Goal: Task Accomplishment & Management: Manage account settings

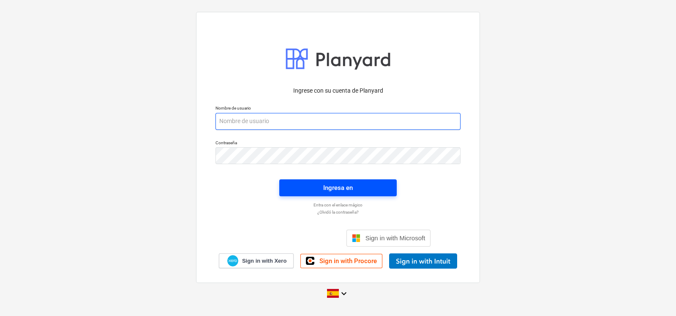
type input "cbroce10+zahina@gmail.com"
click at [344, 185] on div "Ingresa en" at bounding box center [338, 187] width 30 height 11
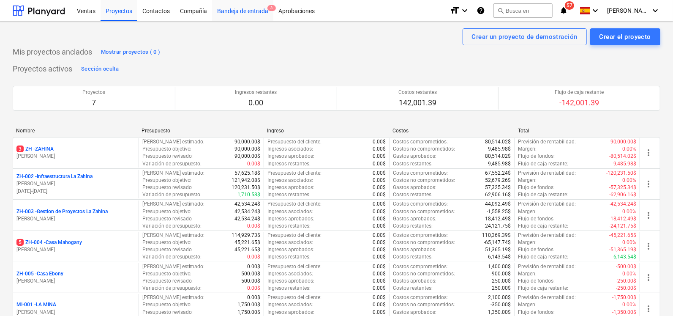
click at [247, 9] on div "Bandeja de entrada 3" at bounding box center [242, 11] width 61 height 22
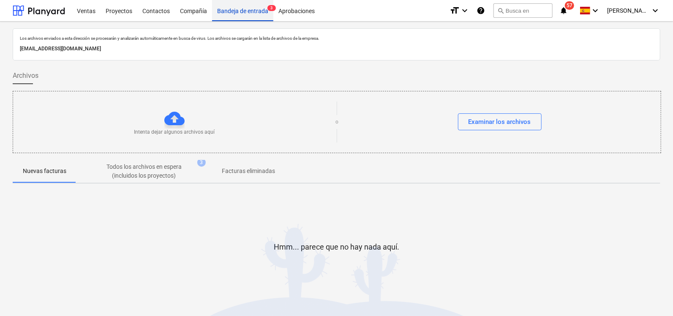
click at [243, 13] on div "Bandeja de entrada 3" at bounding box center [242, 11] width 61 height 22
click at [246, 172] on p "Facturas eliminadas" at bounding box center [248, 171] width 53 height 9
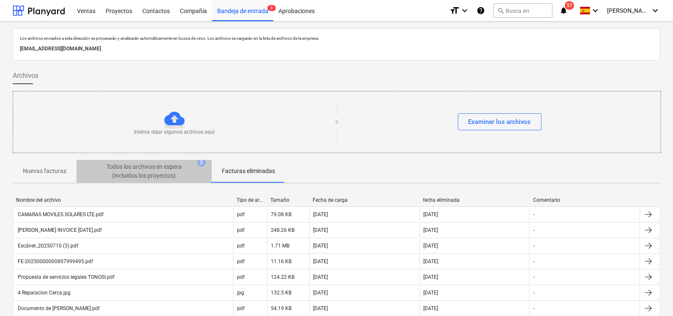
click at [134, 171] on p "Todos los archivos en espera (incluidos los proyectos)" at bounding box center [143, 171] width 101 height 18
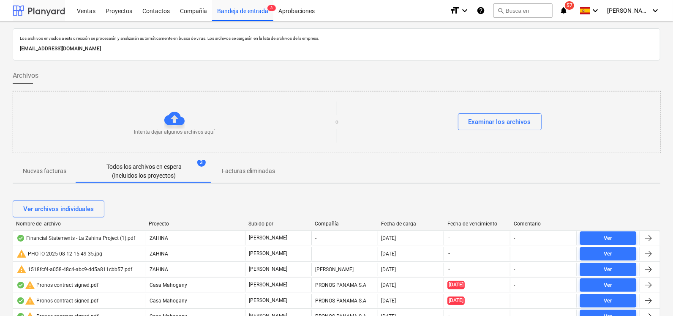
click at [58, 11] on div at bounding box center [39, 10] width 52 height 21
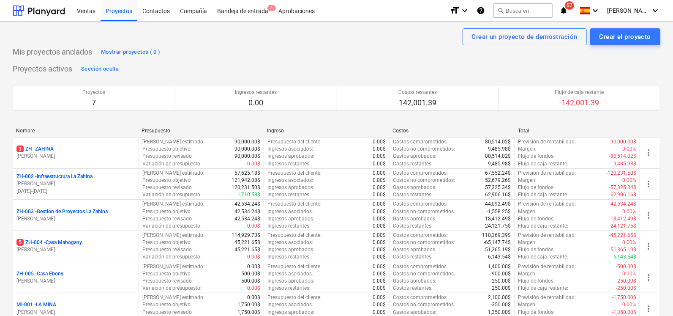
click at [169, 67] on div "Proyectos activos Sección oculta Proyectos 7 Ingresos restantes 0.00 Costos res…" at bounding box center [337, 213] width 648 height 303
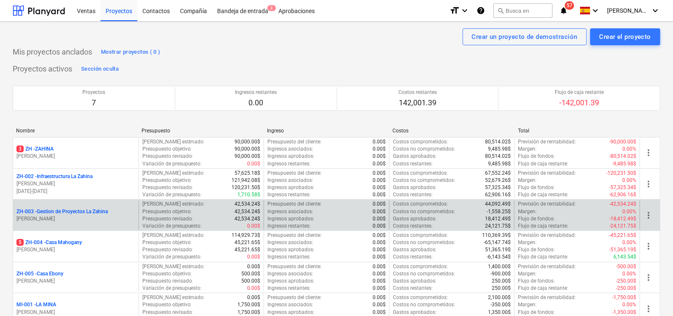
click at [76, 211] on p "ZH-003 - Gestion de Proyectos La Zahina" at bounding box center [61, 211] width 91 height 7
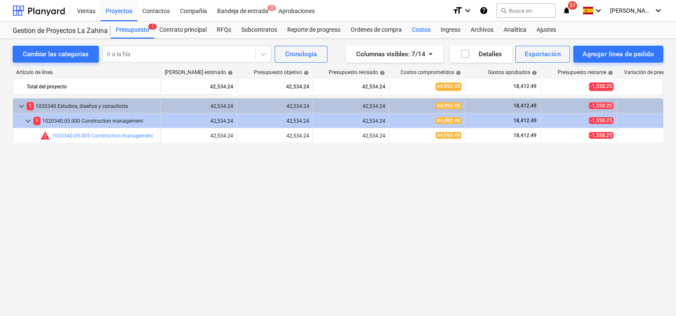
click at [416, 26] on div "Costos" at bounding box center [421, 30] width 29 height 17
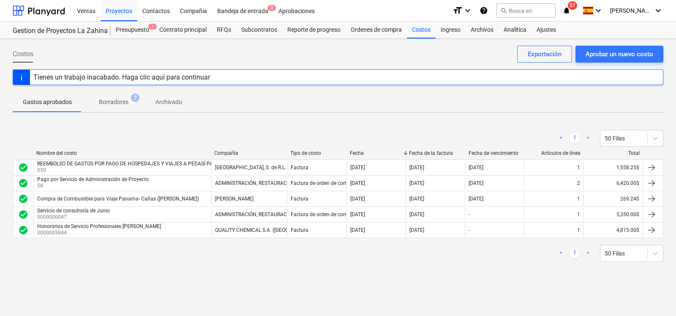
click at [106, 101] on p "Borradores" at bounding box center [114, 102] width 30 height 9
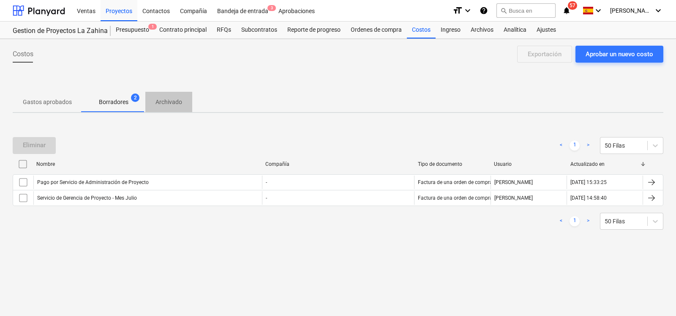
click at [167, 102] on p "Archivado" at bounding box center [169, 102] width 27 height 9
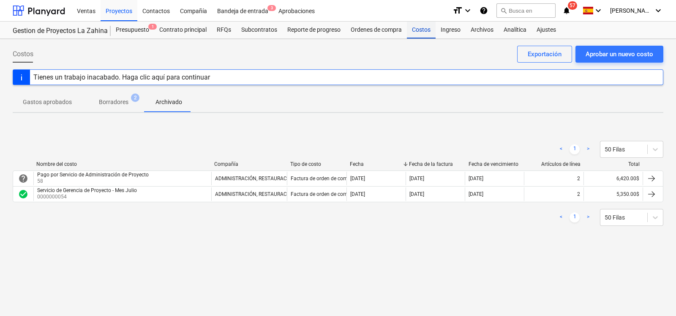
click at [433, 30] on div "Costos" at bounding box center [421, 30] width 29 height 17
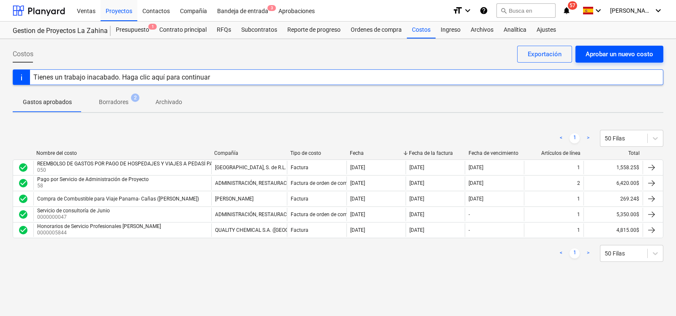
click at [613, 50] on div "Aprobar un nuevo costo" at bounding box center [620, 54] width 68 height 11
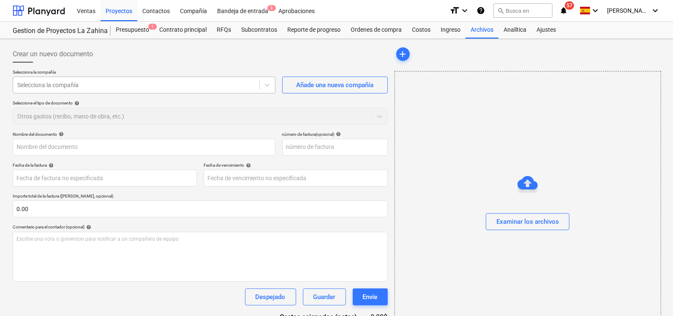
click at [148, 81] on div at bounding box center [136, 85] width 238 height 8
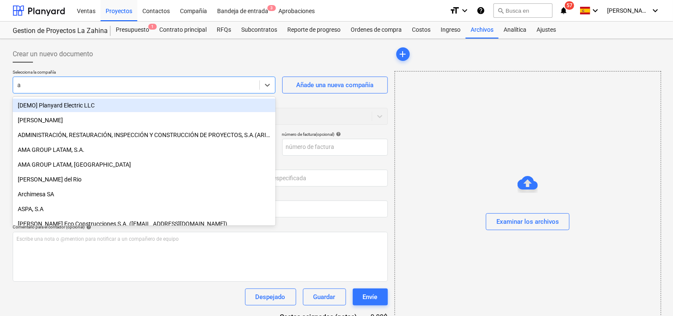
type input "ar"
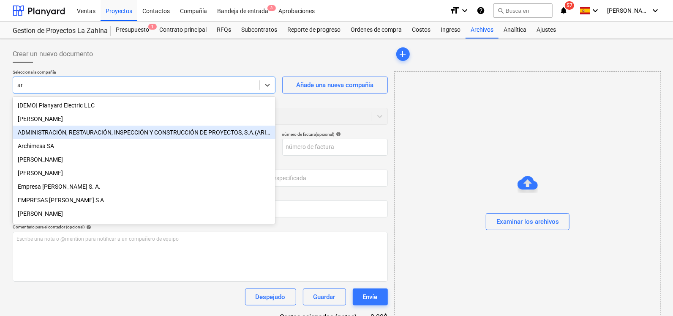
click at [124, 136] on div "ADMINISTRACIÓN, RESTAURACIÓN, INSPECCIÓN Y CONSTRUCCIÓN DE PROYECTOS, S.A.(ARIC…" at bounding box center [144, 133] width 263 height 14
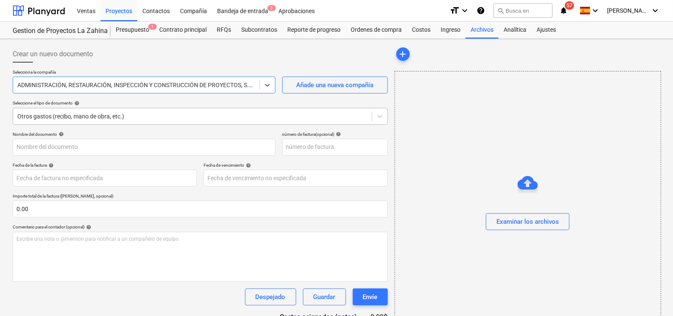
click at [49, 119] on div at bounding box center [192, 116] width 350 height 8
click at [41, 153] on input "text" at bounding box center [144, 147] width 263 height 17
click at [71, 146] on input "text" at bounding box center [144, 147] width 263 height 17
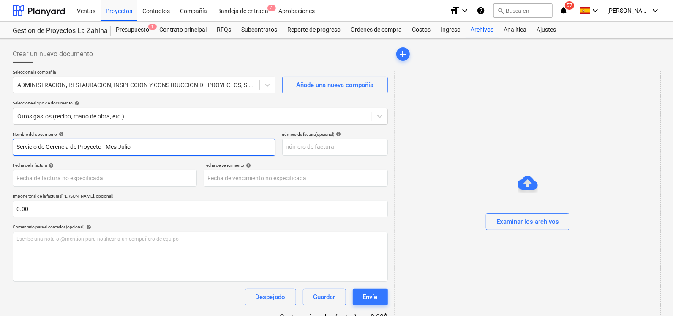
drag, startPoint x: 151, startPoint y: 151, endPoint x: 121, endPoint y: 150, distance: 30.4
click at [121, 150] on input "Servicio de Gerencia de Proyecto - Mes Julio" at bounding box center [144, 147] width 263 height 17
type input "Servicio de Gerencia de Proyecto - Mes Septiembre"
click at [337, 145] on input "text" at bounding box center [335, 147] width 106 height 17
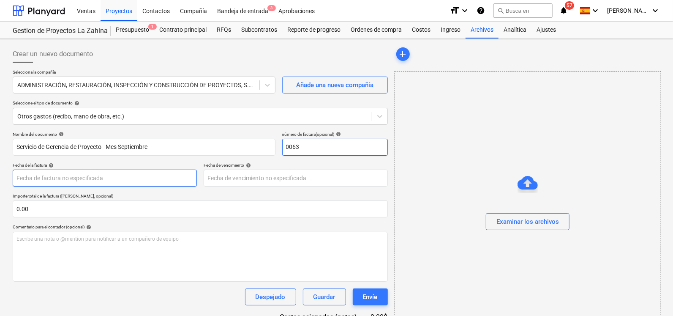
type input "0063"
click at [194, 180] on body "Ventas Proyectos Contactos Compañía Bandeja de entrada 3 Aprobaciones format_si…" at bounding box center [336, 158] width 673 height 316
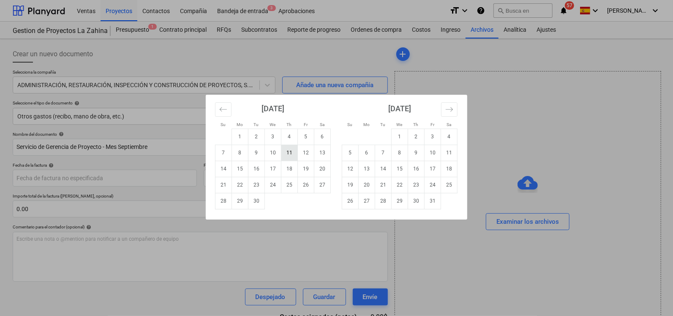
click at [290, 153] on td "11" at bounding box center [289, 153] width 16 height 16
type input "[DATE]"
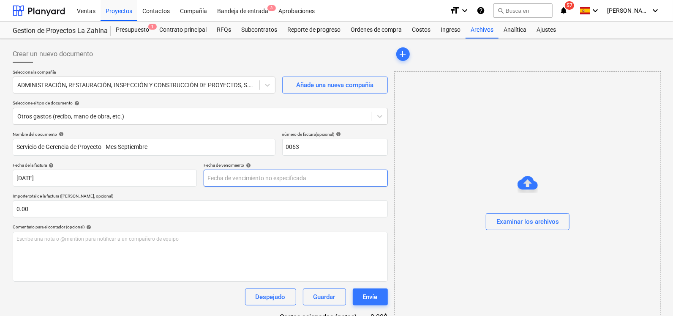
click at [268, 179] on body "Ventas Proyectos Contactos Compañía Bandeja de entrada 3 Aprobaciones format_si…" at bounding box center [336, 158] width 673 height 316
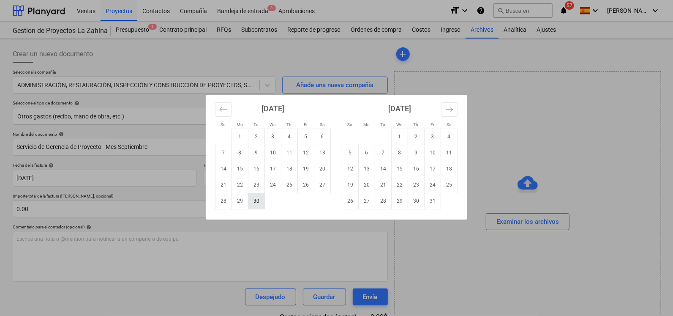
click at [256, 201] on td "30" at bounding box center [256, 201] width 16 height 16
type input "[DATE]"
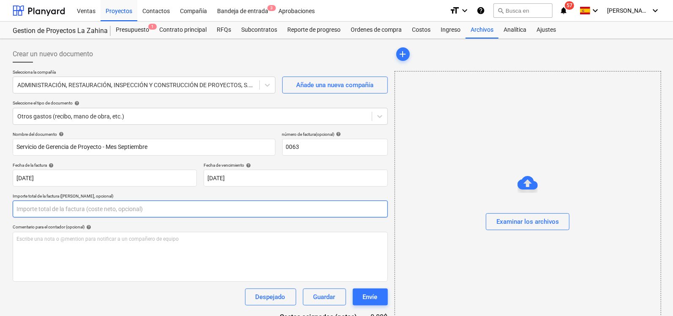
click at [128, 208] on input "text" at bounding box center [200, 208] width 375 height 17
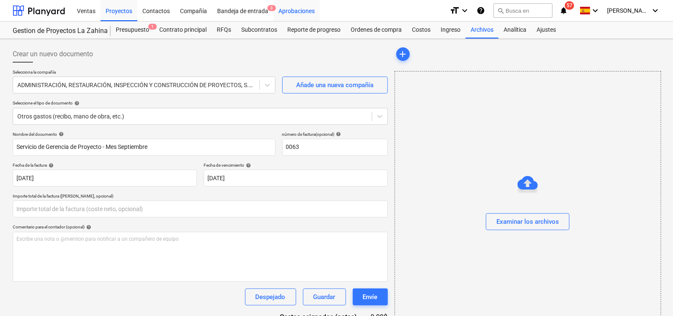
type input "0.00"
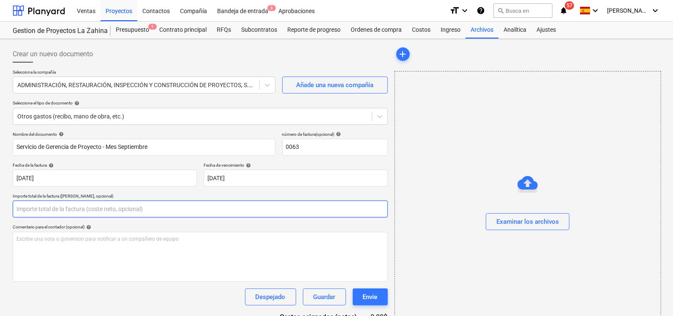
paste input "6,420.00"
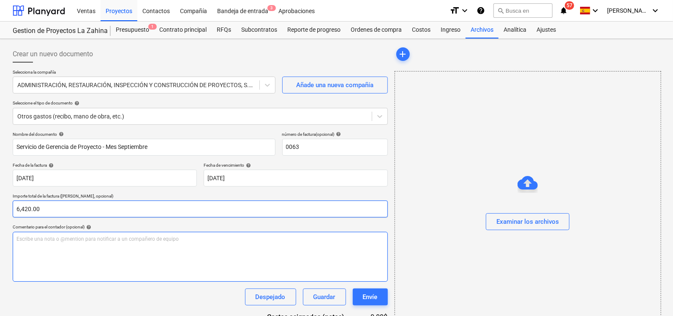
type input "6,420.00"
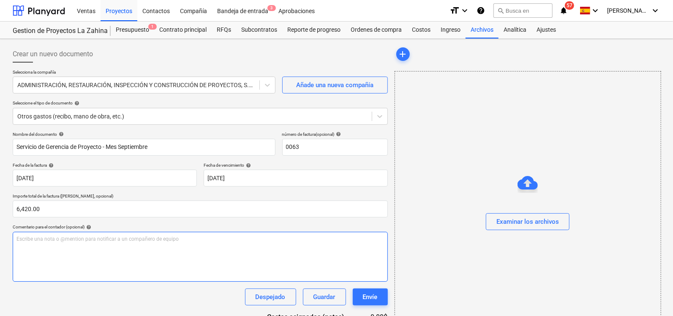
click at [58, 257] on div "Escribe una nota o @mention para notificar a un compañero de equipo ﻿" at bounding box center [200, 257] width 375 height 50
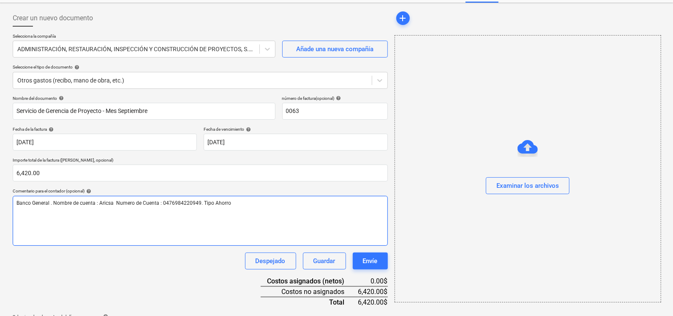
scroll to position [52, 0]
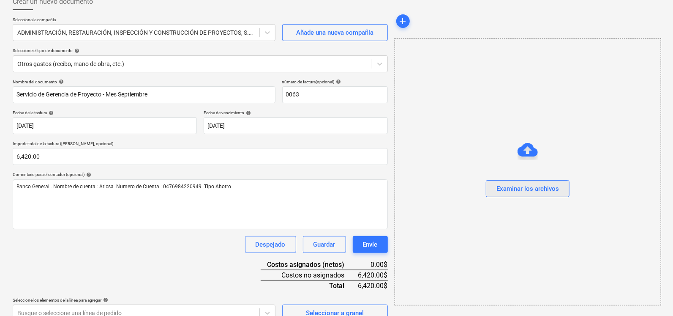
click at [511, 187] on div "Examinar los archivos" at bounding box center [528, 188] width 63 height 11
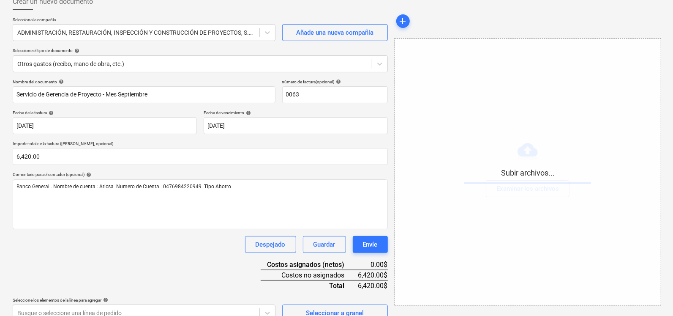
drag, startPoint x: 673, startPoint y: 82, endPoint x: 676, endPoint y: 115, distance: 33.9
click at [673, 115] on html "Ventas Proyectos Contactos Compañía Bandeja de entrada 3 Aprobaciones format_si…" at bounding box center [336, 106] width 673 height 316
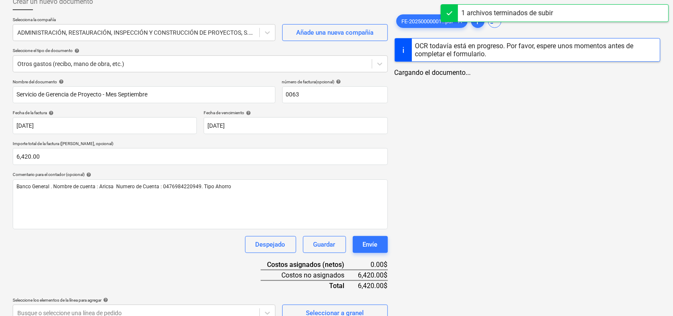
click at [188, 276] on div "Nombre del documento help Servicio de Gerencia de Proyecto - Mes Septiembre núm…" at bounding box center [200, 200] width 375 height 242
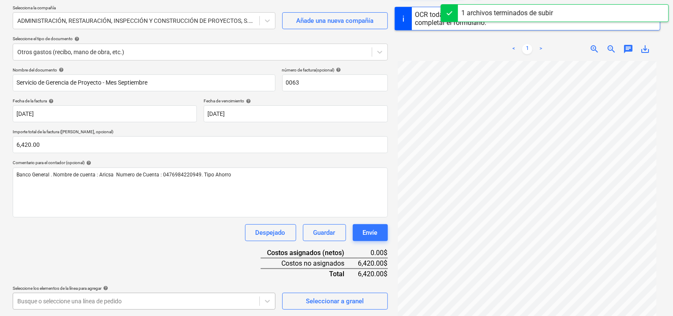
scroll to position [147, 0]
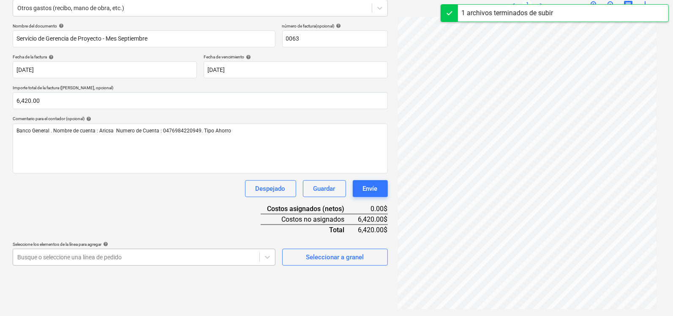
click at [143, 207] on body "Ventas Proyectos Contactos Compañía Bandeja de entrada 3 Aprobaciones format_si…" at bounding box center [336, 50] width 673 height 316
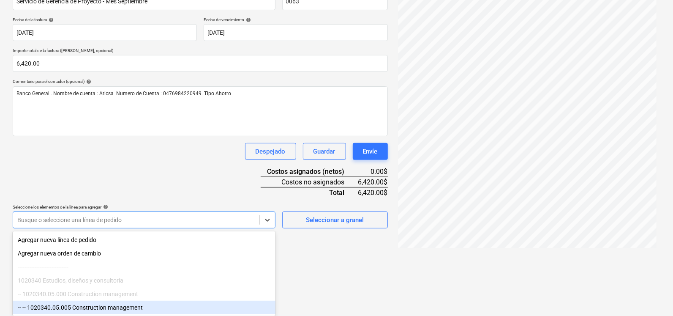
click at [101, 306] on div "-- -- 1020340.05.005 Construction management" at bounding box center [144, 307] width 263 height 14
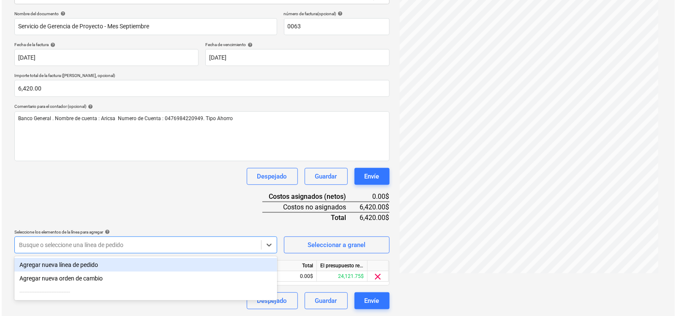
scroll to position [120, 0]
click at [112, 184] on div "Despejado Guardar Envíe" at bounding box center [200, 176] width 375 height 17
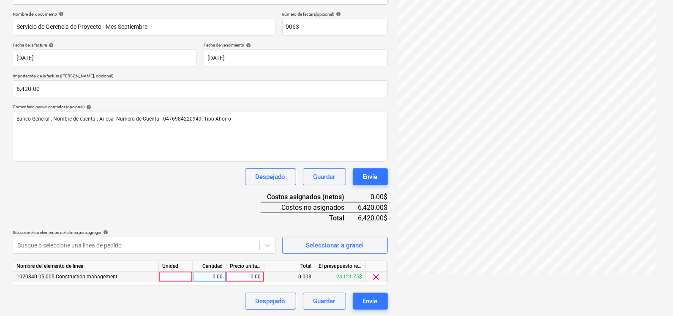
click at [181, 276] on div at bounding box center [176, 276] width 34 height 11
type input "u"
click at [213, 279] on div "0.00" at bounding box center [209, 276] width 27 height 11
type input "1"
click at [245, 273] on div "0.00" at bounding box center [245, 276] width 31 height 11
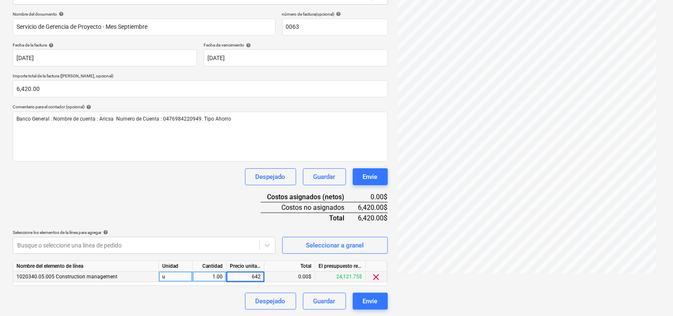
type input "6420"
click at [234, 216] on div "Nombre del documento help Servicio de Gerencia de Proyecto - Mes Septiembre núm…" at bounding box center [200, 160] width 375 height 298
click at [372, 297] on div "Envíe" at bounding box center [370, 300] width 15 height 11
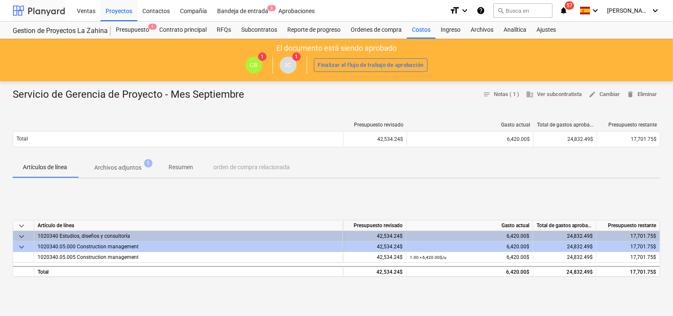
click at [35, 5] on div at bounding box center [39, 10] width 52 height 21
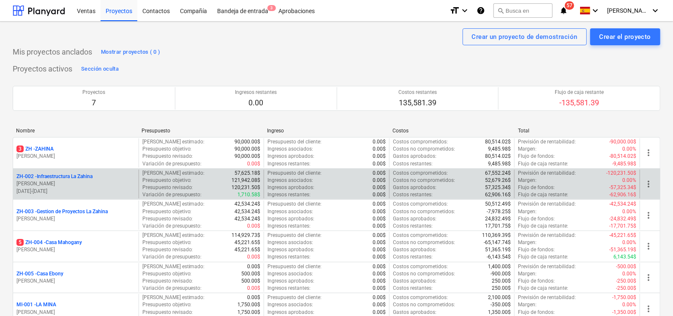
click at [60, 177] on p "ZH-002 - Infraestructura La Zahina" at bounding box center [54, 176] width 76 height 7
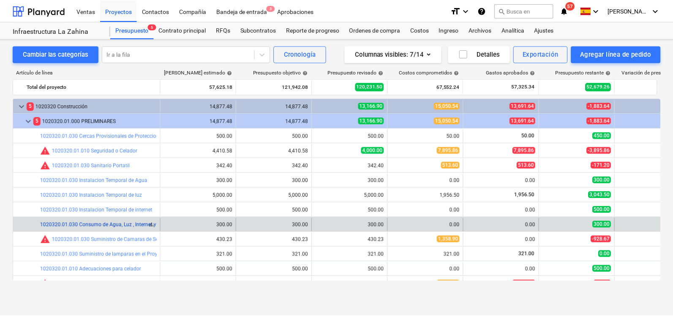
scroll to position [41, 0]
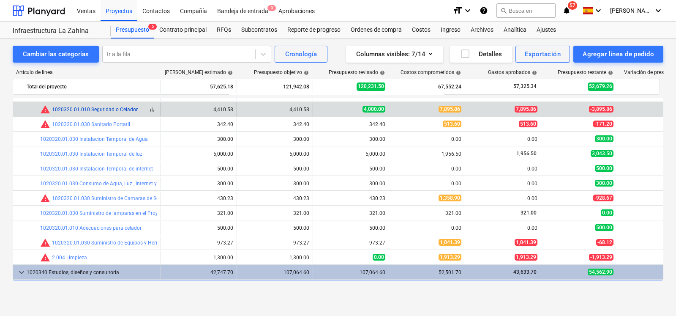
click at [121, 110] on link "1020320.01.010 Seguridad o Celador" at bounding box center [95, 109] width 86 height 6
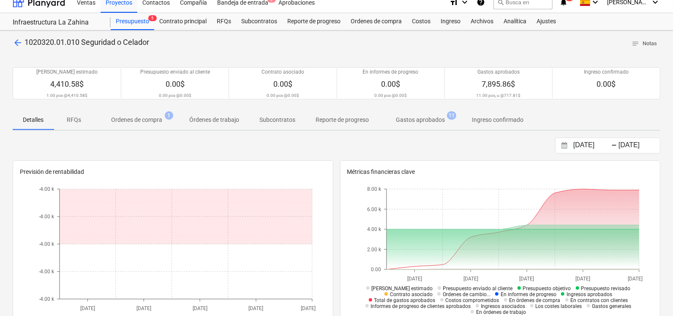
scroll to position [8, 0]
click at [414, 22] on div "Costos" at bounding box center [421, 22] width 29 height 17
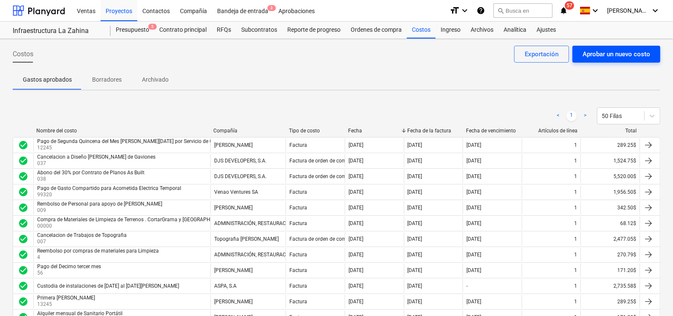
click at [589, 50] on div "Aprobar un nuevo costo" at bounding box center [617, 54] width 68 height 11
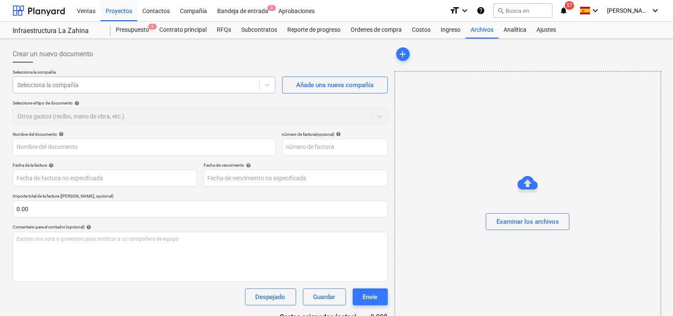
click at [80, 81] on div at bounding box center [136, 85] width 238 height 8
click at [125, 61] on div "Crear un nuevo documento" at bounding box center [200, 54] width 375 height 17
click at [422, 28] on div "Costos" at bounding box center [421, 30] width 29 height 17
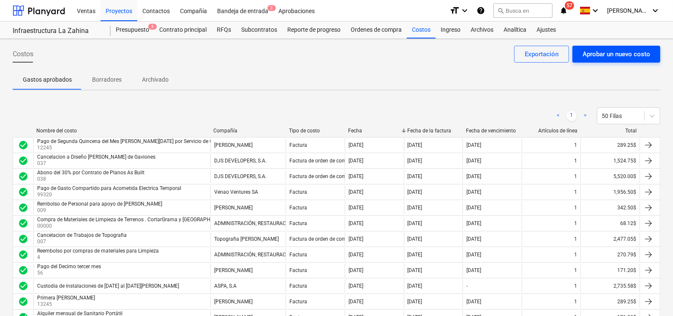
click at [584, 47] on button "Aprobar un nuevo costo" at bounding box center [617, 54] width 88 height 17
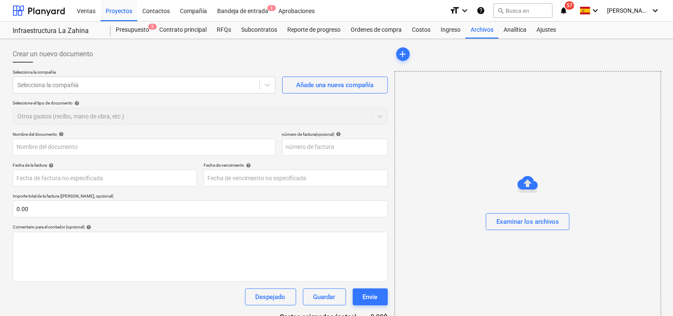
click at [584, 52] on div "add" at bounding box center [528, 54] width 266 height 17
click at [45, 88] on div at bounding box center [136, 85] width 238 height 8
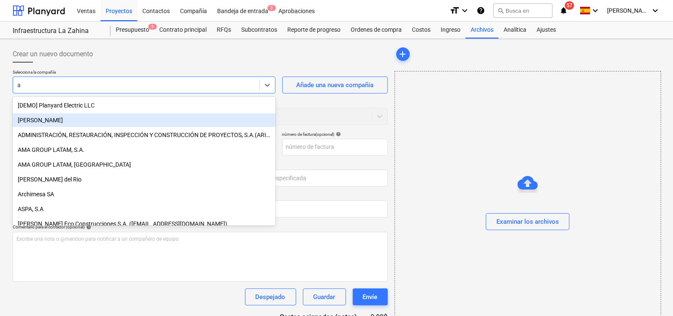
type input "as"
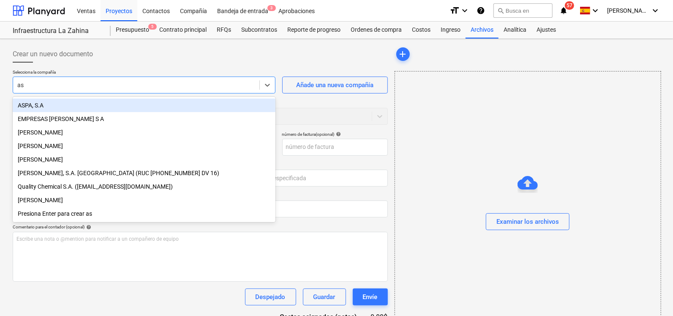
click at [44, 111] on div "ASPA, S.A" at bounding box center [144, 105] width 263 height 14
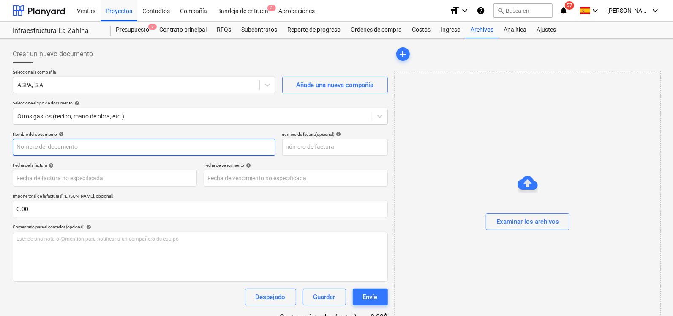
click at [81, 154] on input "text" at bounding box center [144, 147] width 263 height 17
type input "Servicio de Seguridad Mes Septiembre"
click at [309, 151] on input "text" at bounding box center [335, 147] width 106 height 17
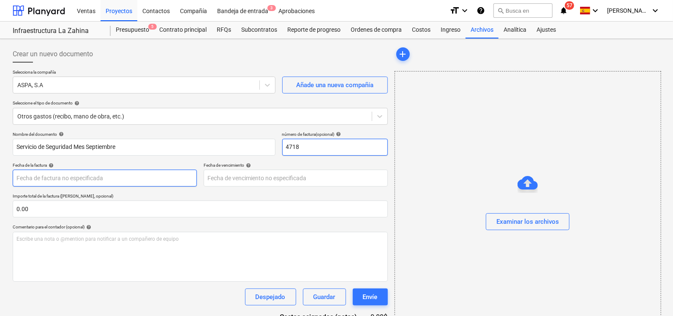
type input "4718"
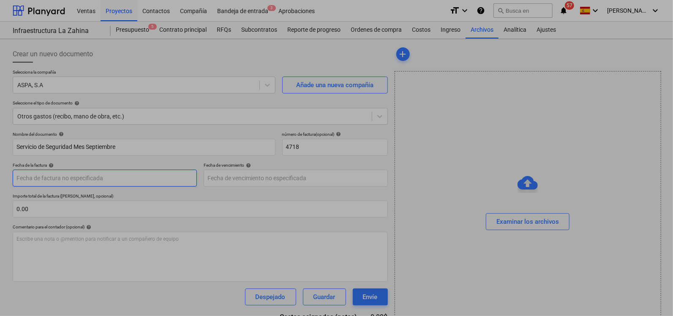
click at [36, 183] on body "Ventas Proyectos Contactos Compañía Bandeja de entrada 3 Aprobaciones format_si…" at bounding box center [336, 158] width 673 height 316
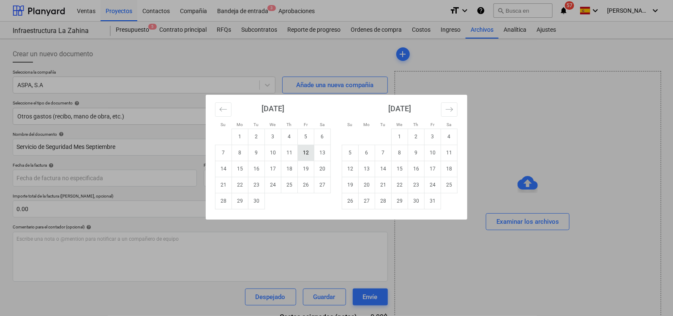
click at [312, 155] on td "12" at bounding box center [306, 153] width 16 height 16
type input "[DATE]"
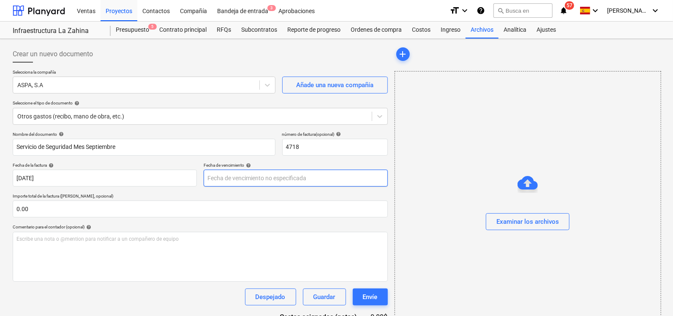
click at [265, 176] on body "Ventas Proyectos Contactos Compañía Bandeja de entrada 3 Aprobaciones format_si…" at bounding box center [336, 158] width 673 height 316
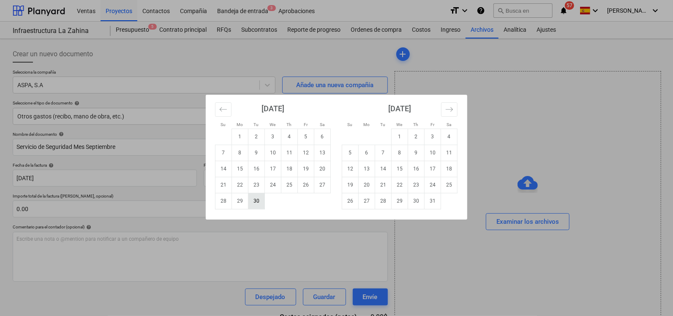
click at [258, 199] on td "30" at bounding box center [256, 201] width 16 height 16
type input "[DATE]"
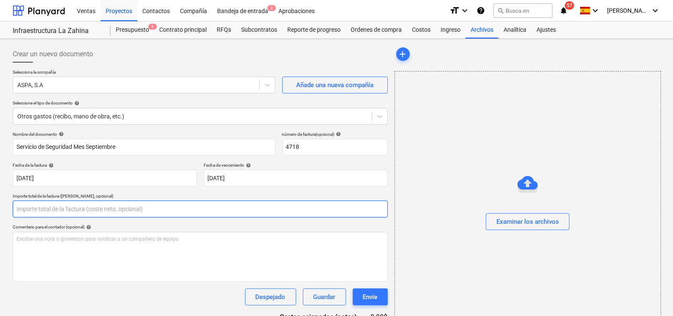
click at [80, 212] on input "text" at bounding box center [200, 208] width 375 height 17
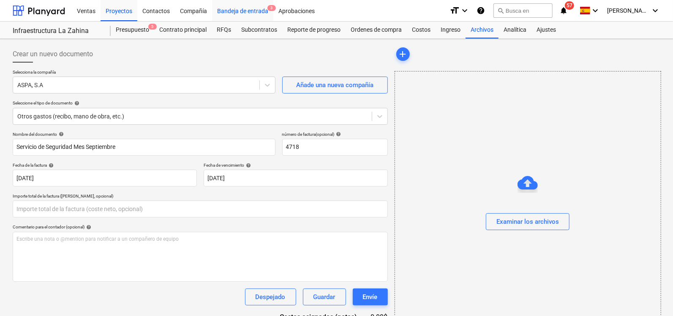
type input "0.00"
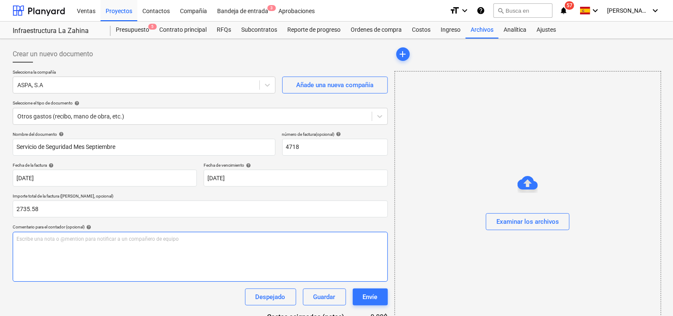
type input "2,735.58"
click at [152, 236] on p "Escribe una nota o @mention para notificar a un compañero de equipo ﻿" at bounding box center [200, 238] width 368 height 7
drag, startPoint x: 20, startPoint y: 237, endPoint x: 0, endPoint y: 238, distance: 20.3
click at [0, 238] on div "Crear un nuevo documento Selecciona la compañía ASPA, S.A Añade una nueva compa…" at bounding box center [336, 209] width 673 height 341
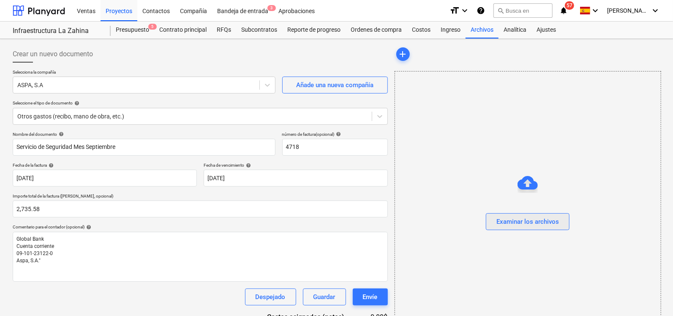
click at [503, 219] on div "Examinar los archivos" at bounding box center [528, 221] width 63 height 11
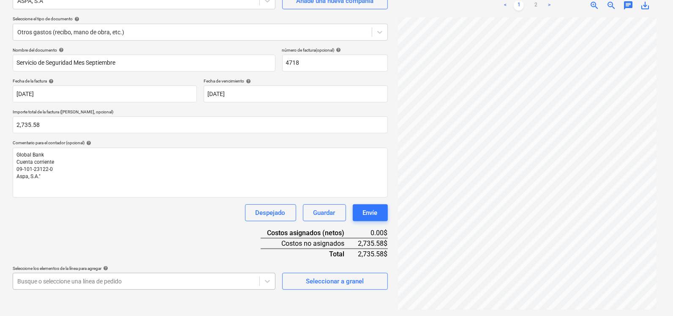
scroll to position [189, 0]
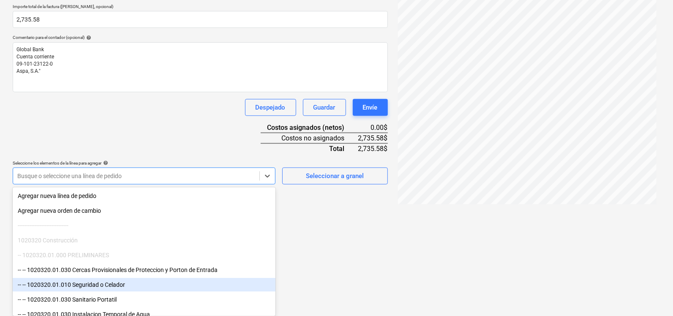
click at [144, 286] on div "-- -- 1020320.01.010 Seguridad o Celador" at bounding box center [144, 285] width 263 height 14
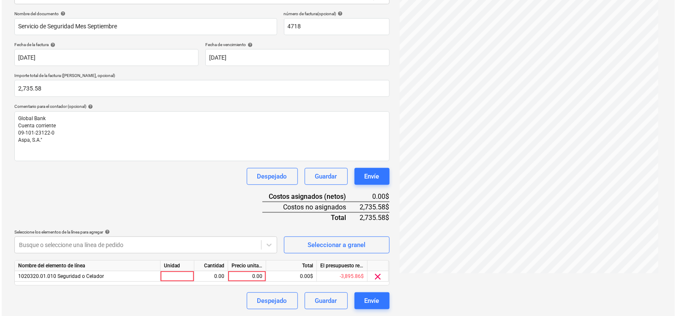
scroll to position [120, 0]
click at [341, 196] on html "Ventas Proyectos Contactos Compañía Bandeja de entrada 3 Aprobaciones format_si…" at bounding box center [336, 38] width 673 height 316
click at [172, 278] on div at bounding box center [176, 276] width 34 height 11
type input "u"
click at [218, 278] on div "0.00" at bounding box center [209, 276] width 27 height 11
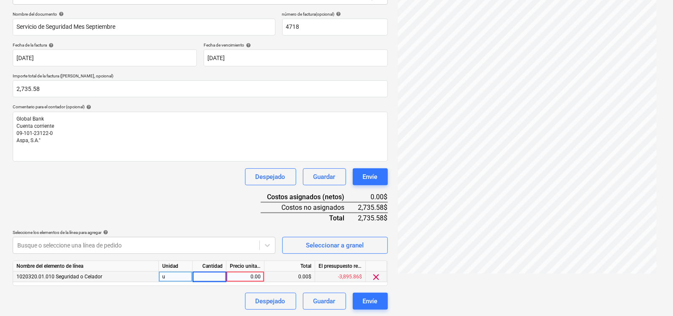
type input "1"
click at [233, 274] on div "0.00" at bounding box center [245, 276] width 31 height 11
type input "2735.58"
click at [217, 204] on div "Nombre del documento help Servicio de Seguridad Mes Septiembre número de factur…" at bounding box center [200, 160] width 375 height 298
click at [367, 303] on div "Envíe" at bounding box center [370, 300] width 15 height 11
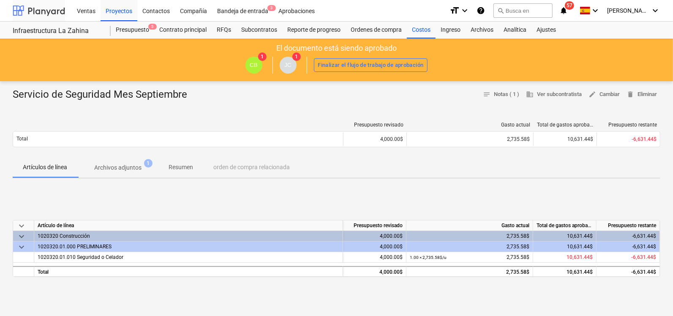
click at [61, 10] on div at bounding box center [39, 10] width 52 height 21
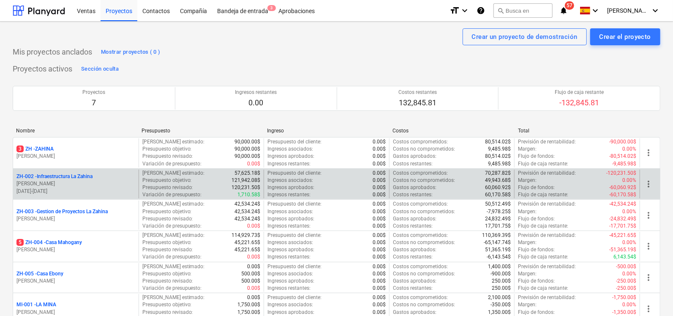
click at [68, 180] on p "[PERSON_NAME]" at bounding box center [75, 183] width 119 height 7
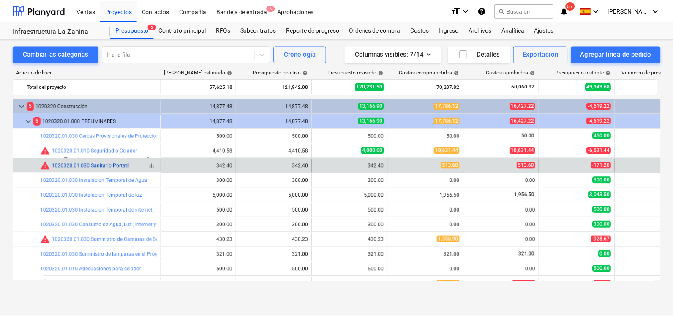
scroll to position [41, 0]
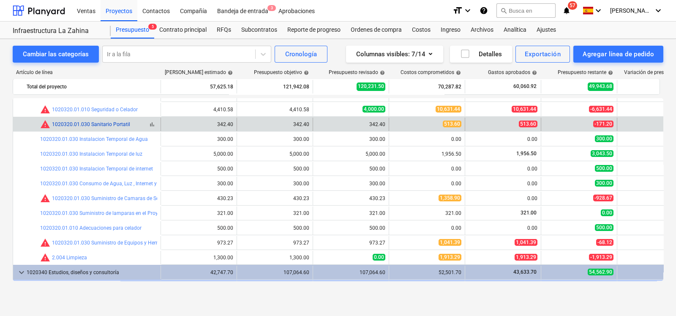
click at [102, 126] on link "1020320.01.030 Sanitario Portatil" at bounding box center [91, 124] width 78 height 6
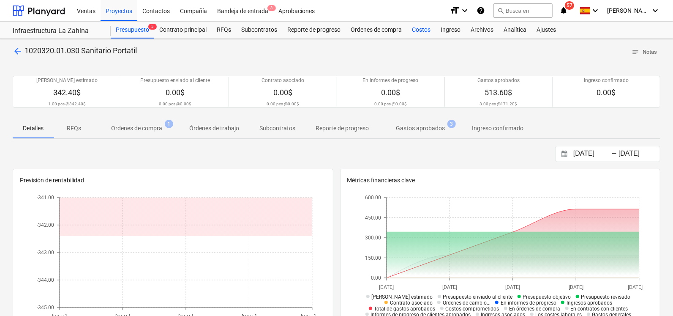
click at [429, 32] on div "Costos" at bounding box center [421, 30] width 29 height 17
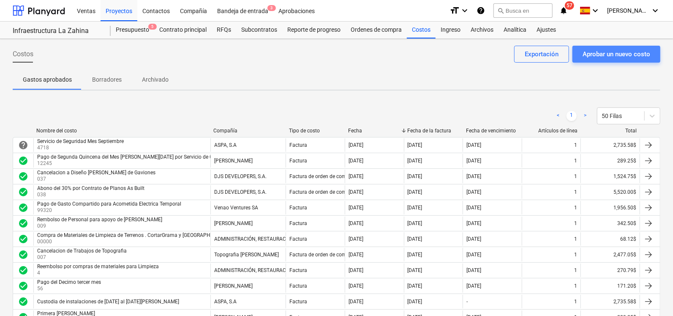
click at [593, 57] on div "Aprobar un nuevo costo" at bounding box center [617, 54] width 68 height 11
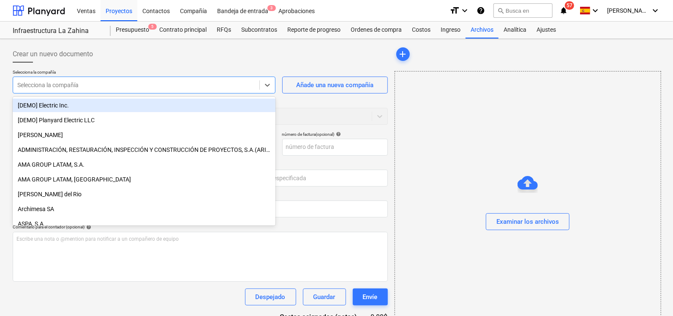
click at [89, 85] on div at bounding box center [136, 85] width 238 height 8
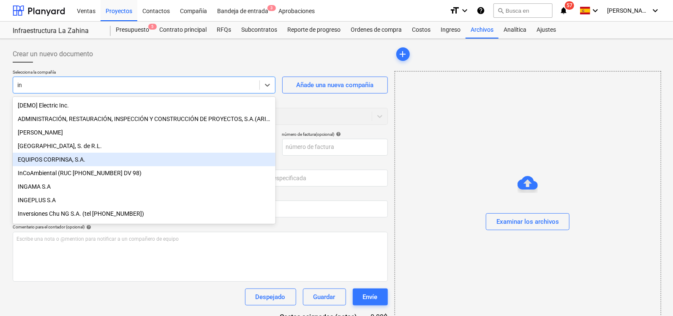
type input "i"
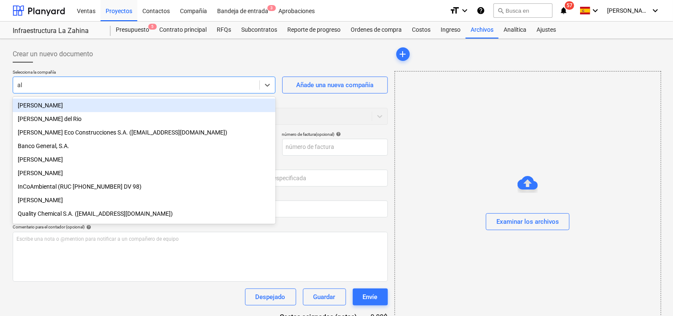
type input "ale"
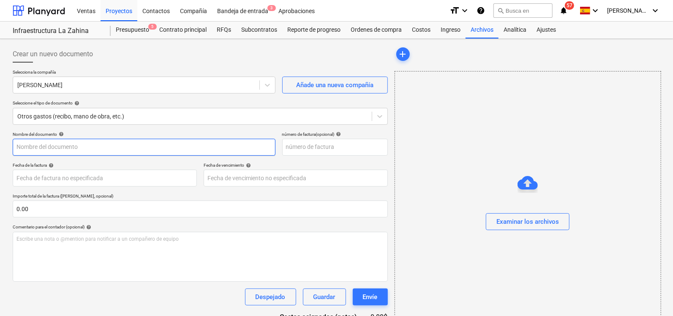
click at [90, 145] on input "text" at bounding box center [144, 147] width 263 height 17
type input "Servicio de Baño Portatil Mes [PERSON_NAME]"
click at [312, 144] on input "text" at bounding box center [335, 147] width 106 height 17
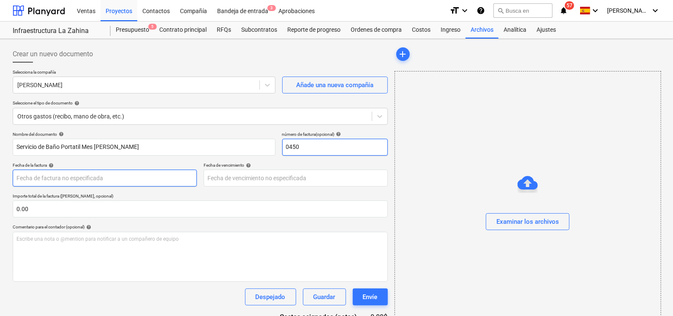
type input "0450"
click at [159, 175] on body "Ventas Proyectos Contactos Compañía Bandeja de entrada 3 Aprobaciones format_si…" at bounding box center [336, 158] width 673 height 316
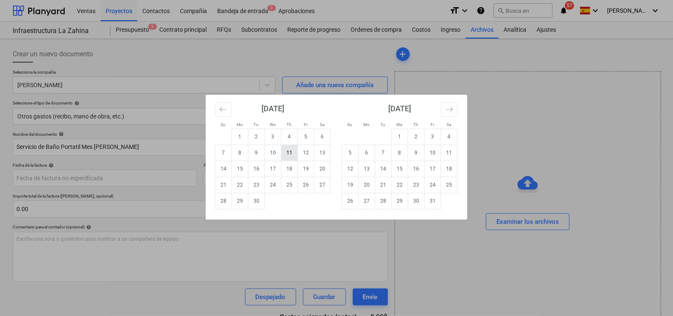
click at [295, 153] on td "11" at bounding box center [289, 153] width 16 height 16
type input "[DATE]"
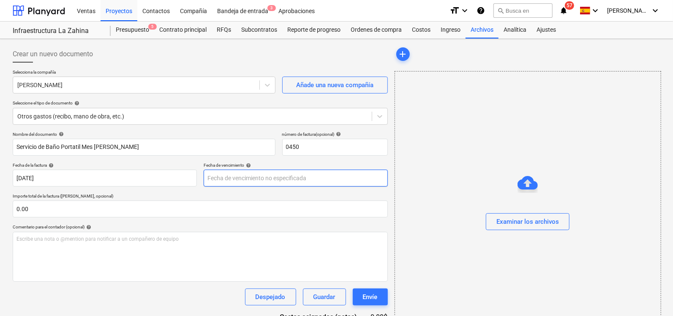
click at [233, 182] on body "Ventas Proyectos Contactos Compañía Bandeja de entrada 3 Aprobaciones format_si…" at bounding box center [336, 158] width 673 height 316
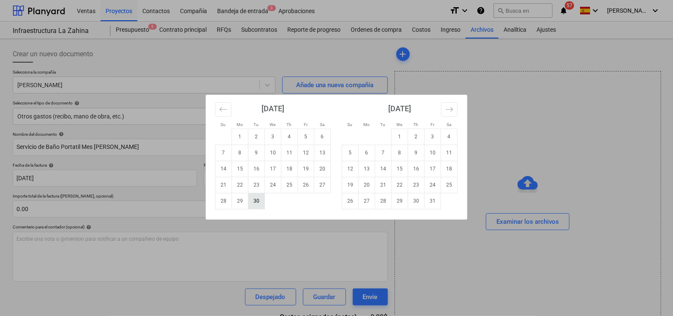
click at [251, 200] on td "30" at bounding box center [256, 201] width 16 height 16
type input "[DATE]"
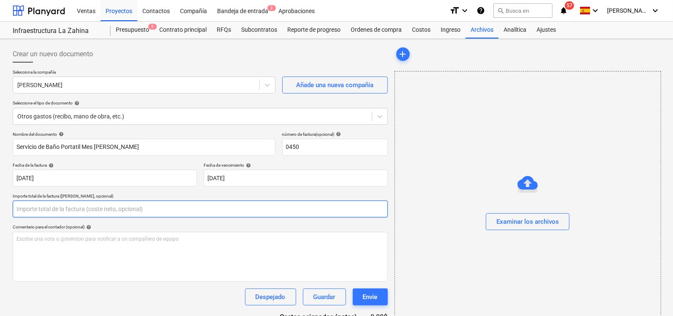
click at [77, 210] on input "text" at bounding box center [200, 208] width 375 height 17
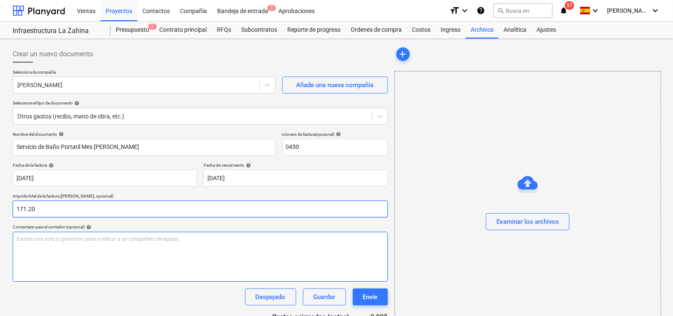
type input "171.20"
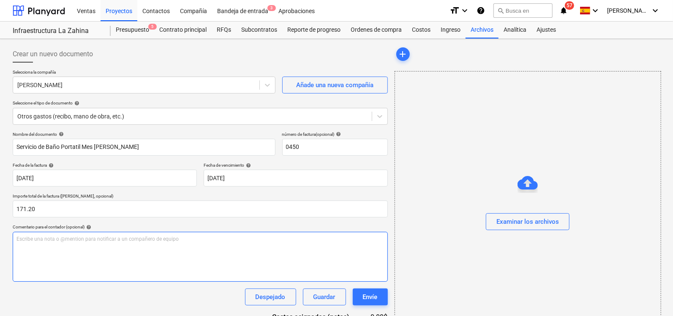
click at [158, 244] on div "Escribe una nota o @mention para notificar a un compañero de equipo ﻿" at bounding box center [200, 257] width 375 height 50
click at [252, 275] on div "[PERSON_NAME] 04-22-98-064590-8 Banco General Cuenta Ahorro" at bounding box center [200, 257] width 375 height 50
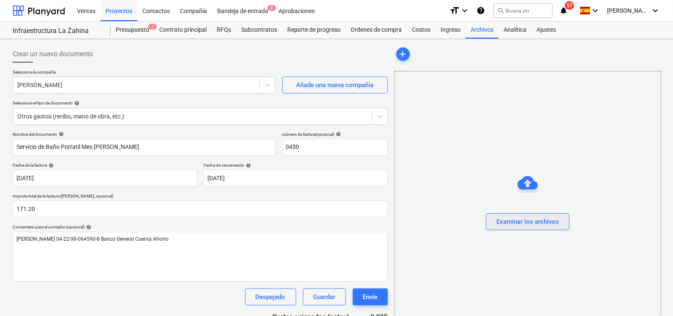
click at [558, 224] on div "Examinar los archivos" at bounding box center [528, 221] width 63 height 11
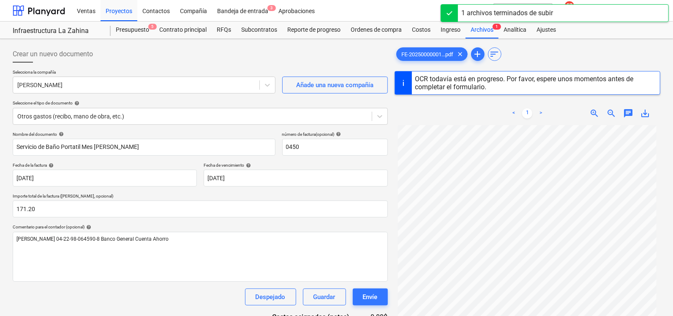
drag, startPoint x: 671, startPoint y: 109, endPoint x: 674, endPoint y: 140, distance: 31.4
click at [673, 140] on html "Ventas Proyectos Contactos Compañía Bandeja de entrada 3 Aprobaciones format_si…" at bounding box center [336, 158] width 673 height 316
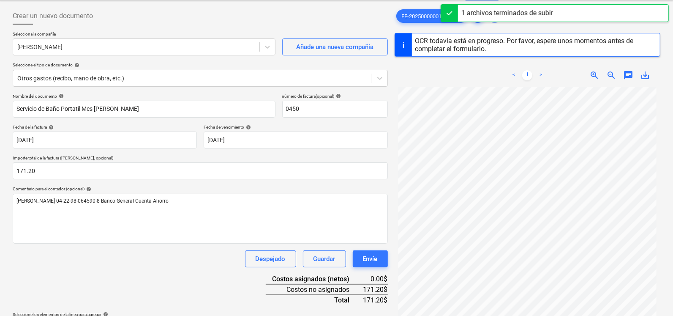
scroll to position [38, 0]
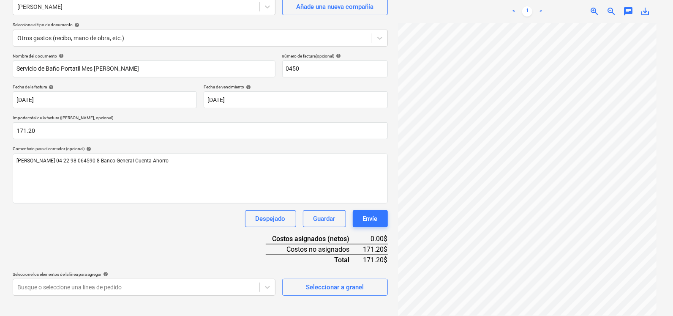
scroll to position [84, 0]
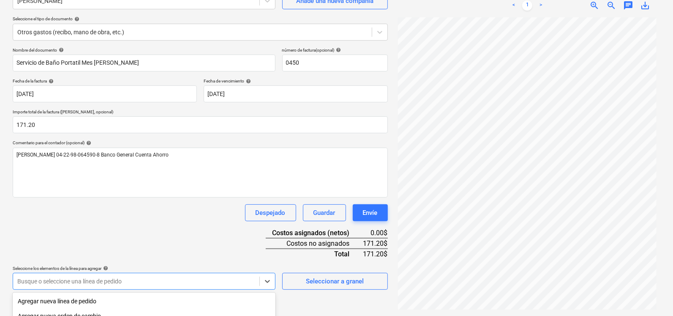
click at [173, 232] on body "Ventas Proyectos Contactos Compañía Bandeja de entrada 3 Aprobaciones format_si…" at bounding box center [336, 74] width 673 height 316
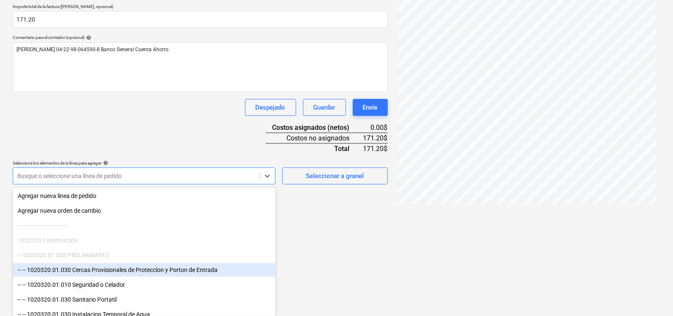
scroll to position [44, 0]
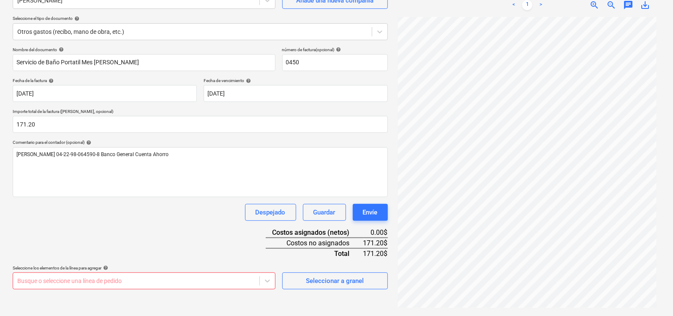
click at [406, 231] on html "Ventas Proyectos Contactos Compañía Bandeja de entrada 3 Aprobaciones format_si…" at bounding box center [336, 73] width 673 height 316
click at [222, 232] on body "Ventas Proyectos Contactos Compañía Bandeja de entrada 3 Aprobaciones format_si…" at bounding box center [336, 74] width 673 height 316
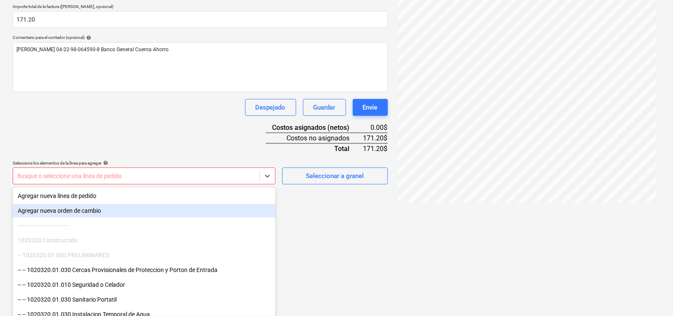
drag, startPoint x: 275, startPoint y: 207, endPoint x: 274, endPoint y: 220, distance: 12.7
click at [274, 220] on div "Agregar nueva línea de pedido Agregar nueva orden de cambio -------------------…" at bounding box center [144, 252] width 263 height 127
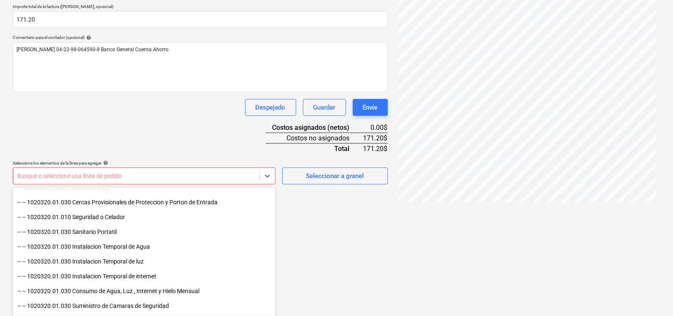
scroll to position [82, 0]
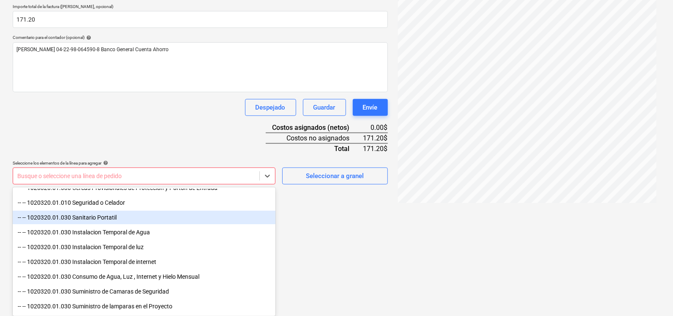
click at [154, 216] on div "-- -- 1020320.01.030 Sanitario Portatil" at bounding box center [144, 217] width 263 height 14
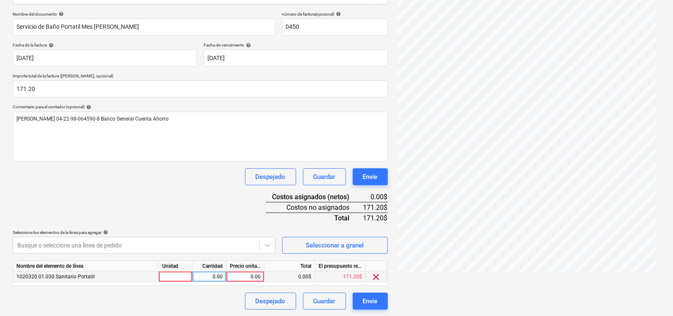
click at [169, 277] on div at bounding box center [176, 276] width 34 height 11
type input "1"
click at [214, 276] on div "0.00" at bounding box center [209, 276] width 27 height 11
type input "1"
click at [237, 273] on div "0.00" at bounding box center [245, 276] width 31 height 11
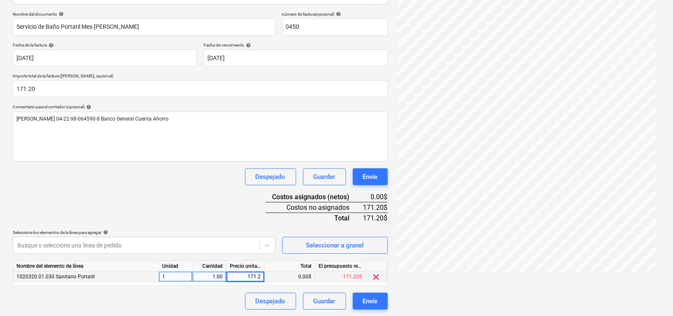
type input "171.20"
click at [211, 200] on div "Nombre del documento help Servicio de Baño Portatil Mes [PERSON_NAME] número de…" at bounding box center [200, 160] width 375 height 298
click at [450, 288] on div "FE-20250000001...pdf clear add sort < 1 > zoom_in zoom_out chat 0 save_alt" at bounding box center [527, 117] width 273 height 390
drag, startPoint x: 661, startPoint y: 262, endPoint x: 659, endPoint y: 268, distance: 7.1
click at [659, 268] on div "FE-20250000001...pdf clear add sort < 1 > zoom_in zoom_out chat 0 save_alt" at bounding box center [527, 117] width 273 height 390
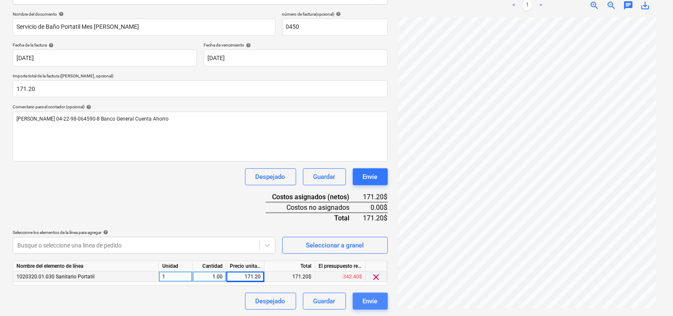
click at [374, 297] on div "Envíe" at bounding box center [370, 300] width 15 height 11
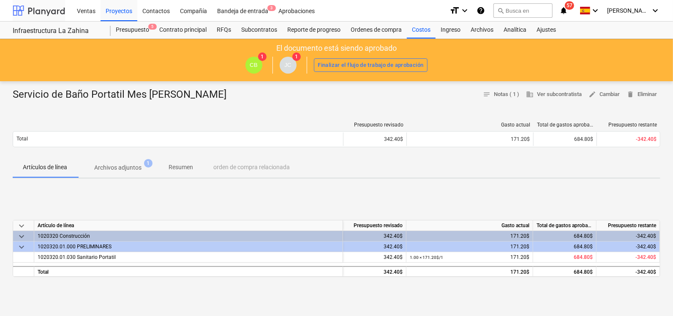
click at [55, 13] on div at bounding box center [39, 10] width 52 height 21
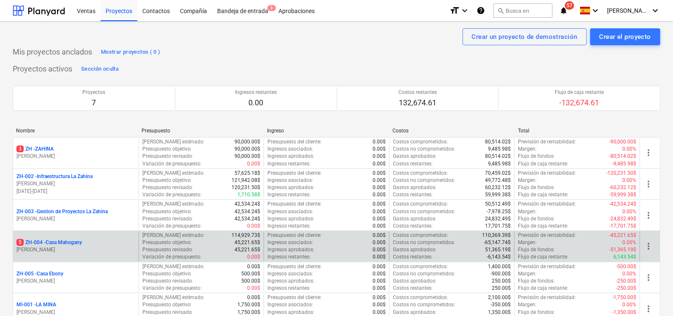
click at [64, 243] on p "5 ZH-004 - Casa Mahogany" at bounding box center [49, 242] width 66 height 7
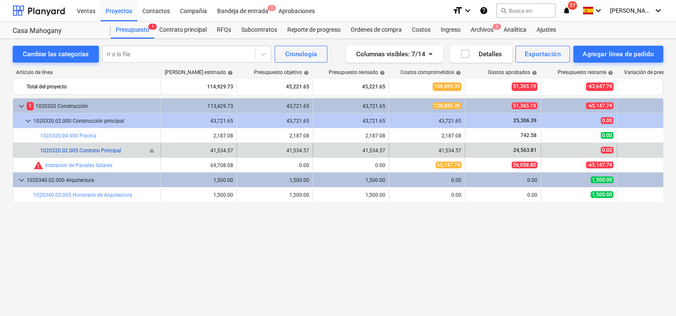
click at [83, 149] on link "1020320.02.005 Contrato Principal" at bounding box center [80, 150] width 81 height 6
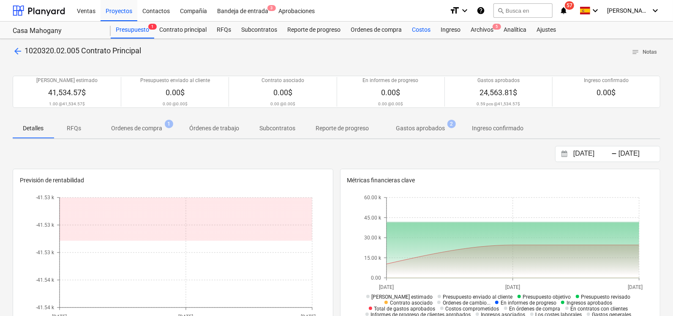
click at [417, 33] on div "Costos" at bounding box center [421, 30] width 29 height 17
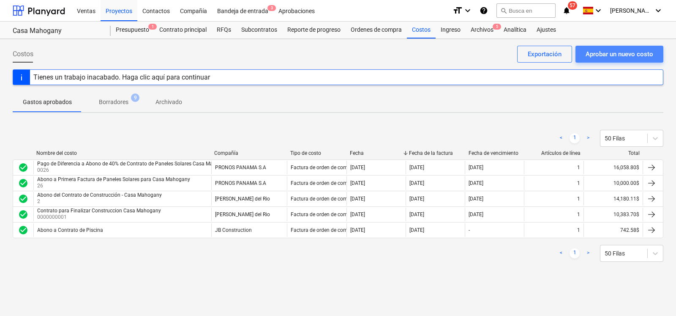
click at [604, 51] on div "Aprobar un nuevo costo" at bounding box center [620, 54] width 68 height 11
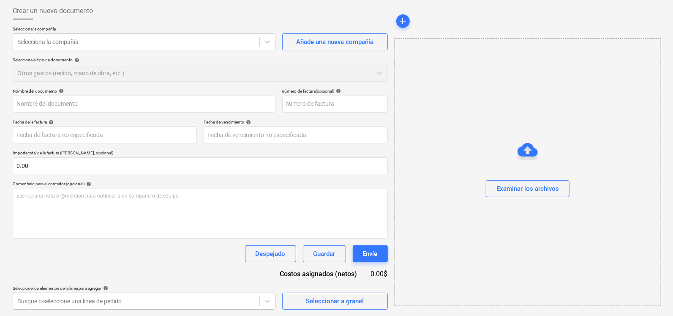
scroll to position [167, 0]
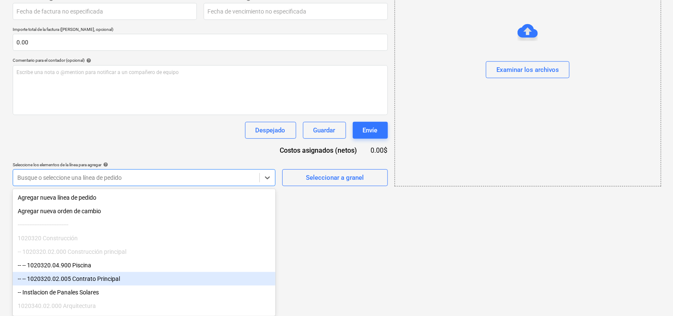
click at [131, 281] on div "-- -- 1020320.02.005 Contrato Principal" at bounding box center [144, 279] width 263 height 14
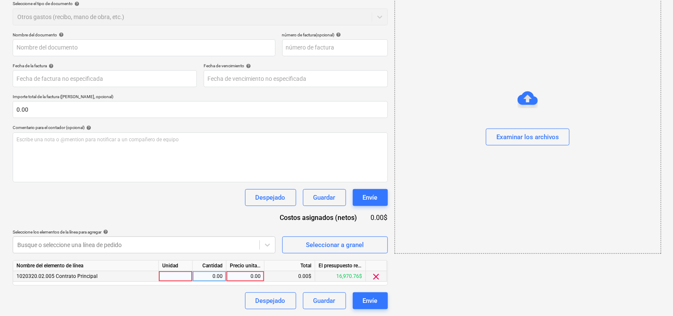
scroll to position [99, 0]
click at [282, 217] on html "Ventas Proyectos Contactos Compañía Bandeja de entrada 3 Aprobaciones format_si…" at bounding box center [336, 59] width 673 height 316
click at [182, 276] on div at bounding box center [176, 276] width 34 height 11
type input "u"
click at [208, 275] on div "0.00" at bounding box center [209, 276] width 27 height 11
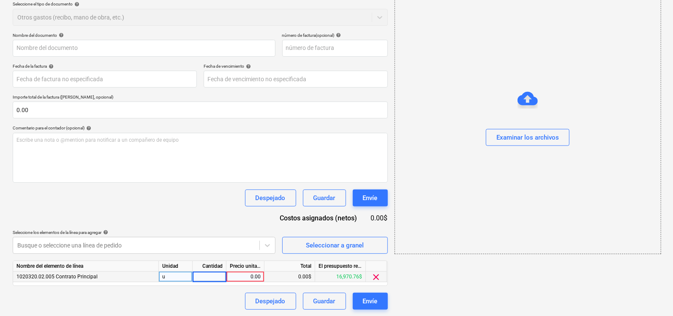
type input "1"
click at [252, 276] on div "0.00" at bounding box center [245, 276] width 31 height 11
type input "12817,48"
click at [237, 224] on div "Nombre del documento help número de factura (opcional) help Fecha de la factura…" at bounding box center [200, 171] width 375 height 277
click at [247, 276] on div "0.00" at bounding box center [245, 276] width 31 height 11
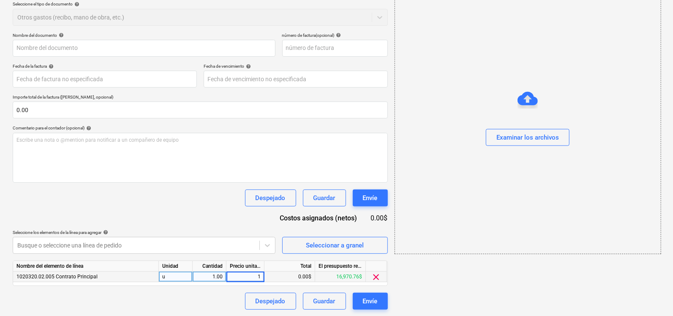
type input "12"
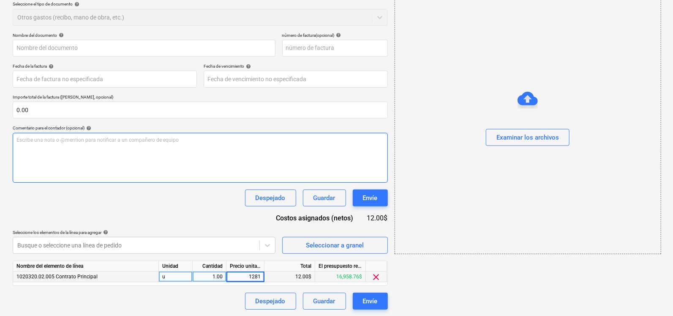
type input "12817"
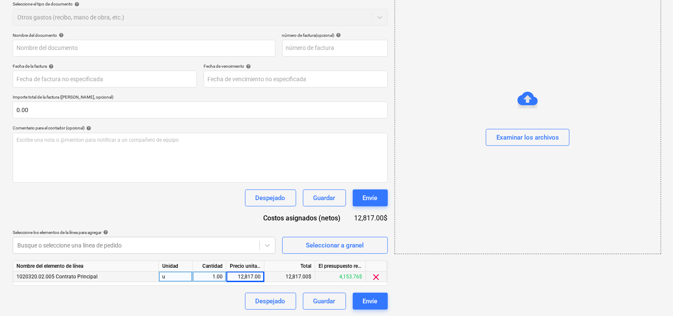
click at [0, 0] on div "1020320.02.005 Contrato Principal u 1.00 12,817.00 12,817.00$ 4,153.76$ clear" at bounding box center [0, 0] width 0 height 0
click at [260, 274] on div "12,817.00" at bounding box center [245, 276] width 31 height 11
type input "12817.48"
click at [198, 218] on div "Nombre del documento help número de factura (opcional) help Fecha de la factura…" at bounding box center [200, 171] width 375 height 277
click at [497, 136] on div "Examinar los archivos" at bounding box center [528, 136] width 63 height 11
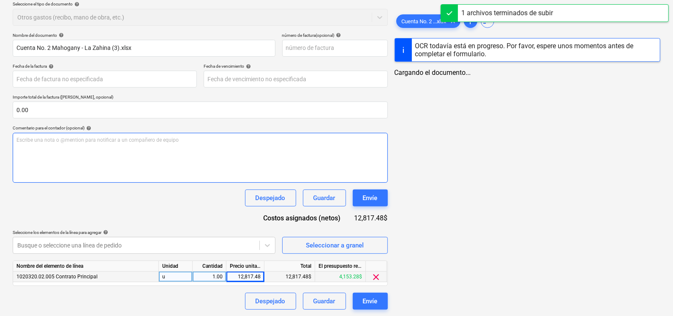
click at [59, 144] on div "Escribe una nota o @mention para notificar a un compañero de equipo ﻿" at bounding box center [200, 158] width 375 height 50
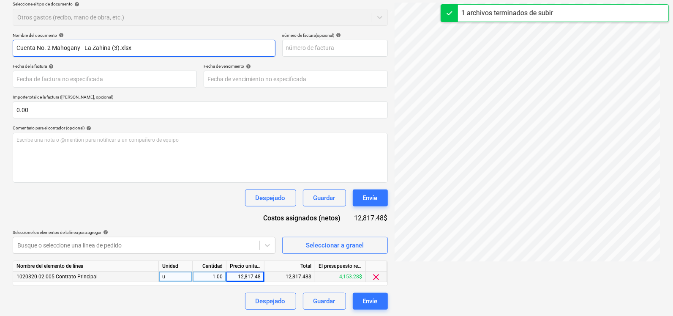
drag, startPoint x: 157, startPoint y: 43, endPoint x: 0, endPoint y: 44, distance: 157.2
click at [0, 44] on div "Crear un nuevo documento Selecciona la compañía Selecciona la compañía Añade un…" at bounding box center [336, 128] width 673 height 376
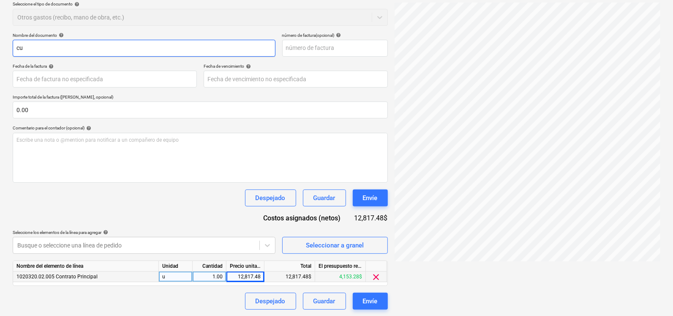
type input "c"
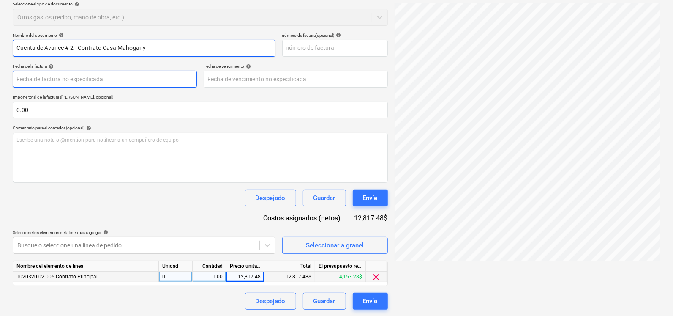
type input "Cuenta de Avance # 2 - Contrato Casa Mahogany"
click at [93, 75] on body "Ventas Proyectos Contactos Compañía Bandeja de entrada 3 Aprobaciones format_si…" at bounding box center [336, 59] width 673 height 316
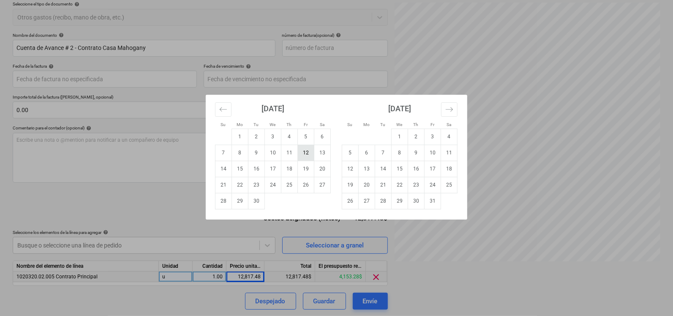
click at [302, 157] on td "12" at bounding box center [306, 153] width 16 height 16
type input "[DATE]"
click at [238, 79] on body "Ventas Proyectos Contactos Compañía Bandeja de entrada 3 Aprobaciones format_si…" at bounding box center [336, 59] width 673 height 316
click at [252, 204] on td "30" at bounding box center [256, 201] width 16 height 16
type input "[DATE]"
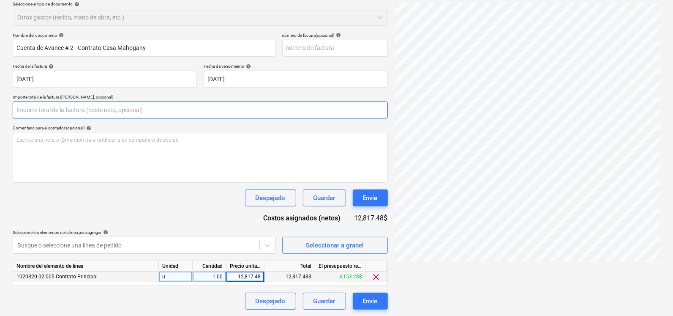
click at [55, 113] on input "text" at bounding box center [200, 109] width 375 height 17
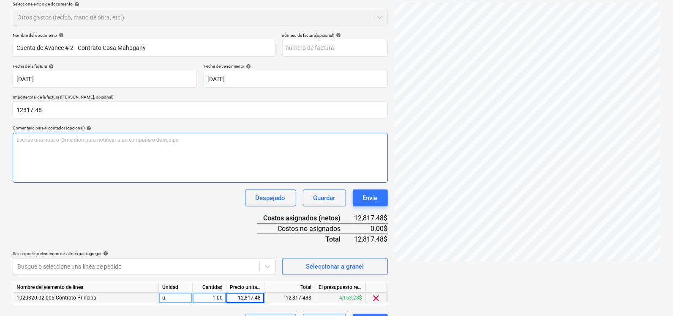
type input "12,817.48"
click at [57, 138] on p "Escribe una nota o @mention para notificar a un compañero de equipo ﻿" at bounding box center [200, 140] width 368 height 7
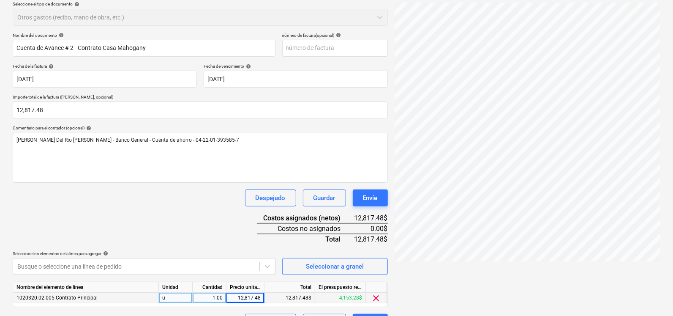
click at [121, 221] on div "Nombre del documento help Cuenta de Avance # 2 - Contrato Casa Mahogany número …" at bounding box center [200, 182] width 375 height 298
click at [150, 213] on div "Nombre del documento help Cuenta de Avance # 2 - Contrato Casa Mahogany número …" at bounding box center [200, 182] width 375 height 298
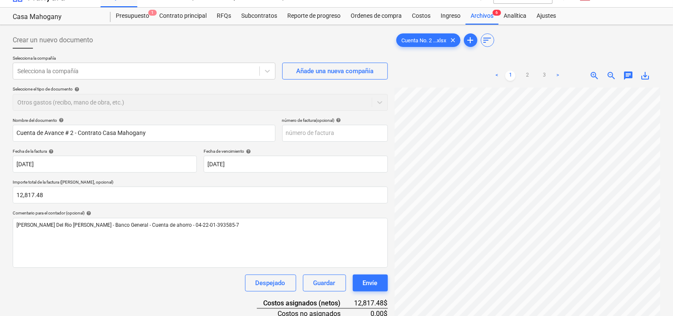
scroll to position [23, 0]
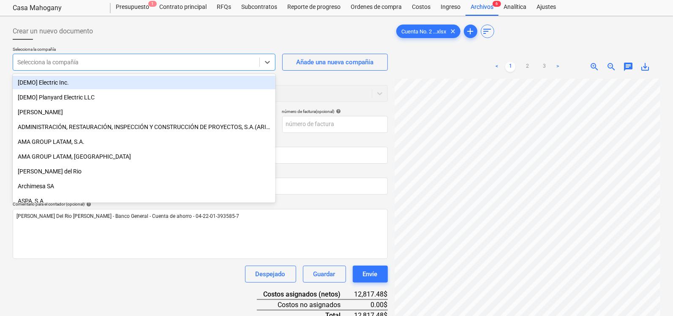
click at [76, 62] on div at bounding box center [136, 62] width 238 height 8
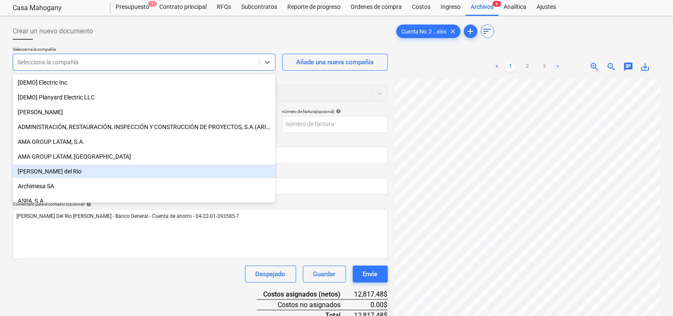
click at [46, 167] on div "[PERSON_NAME] del Rio" at bounding box center [144, 171] width 263 height 14
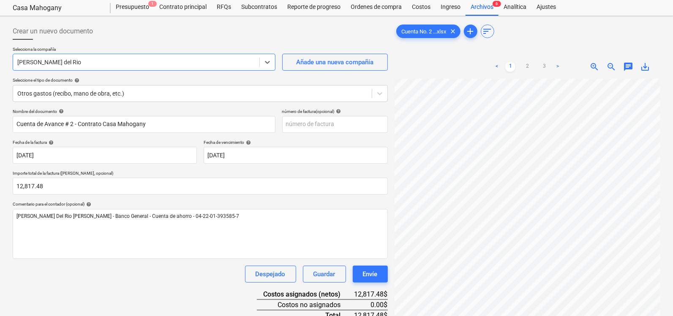
click at [66, 60] on div at bounding box center [136, 62] width 238 height 8
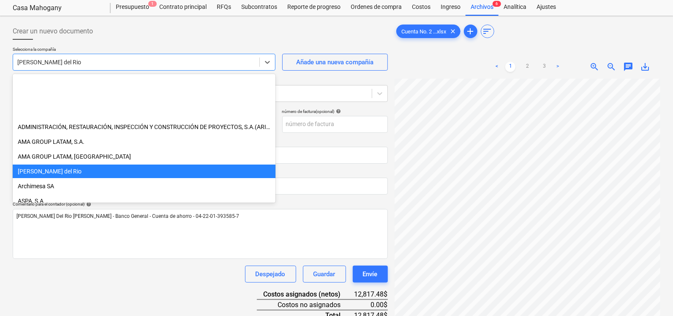
scroll to position [88, 0]
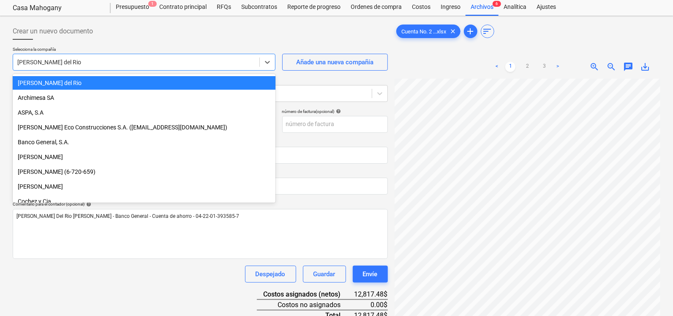
click at [66, 86] on div "[PERSON_NAME] del Rio" at bounding box center [144, 83] width 263 height 14
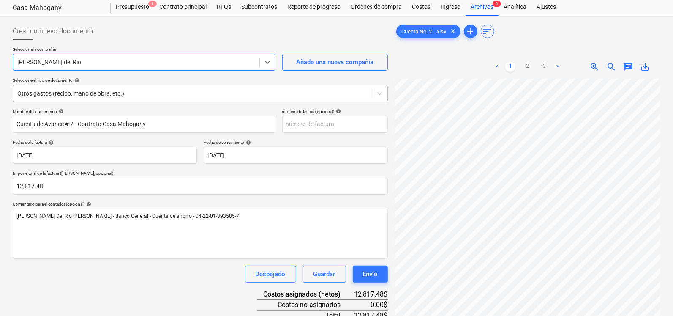
click at [86, 92] on div at bounding box center [192, 93] width 350 height 8
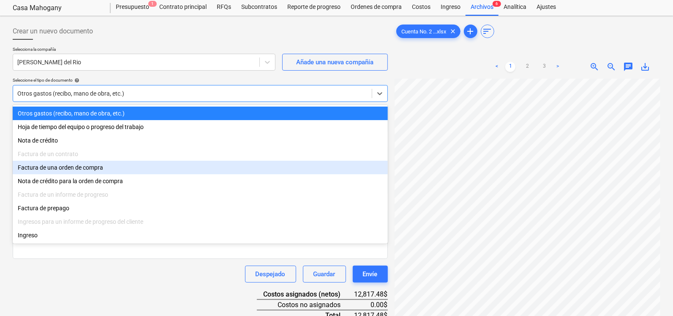
click at [71, 172] on div "Factura de una orden de compra" at bounding box center [200, 168] width 375 height 14
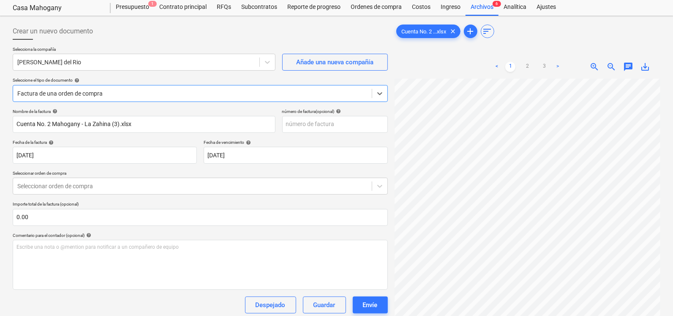
type input "[DATE]"
click at [65, 186] on div at bounding box center [192, 186] width 350 height 8
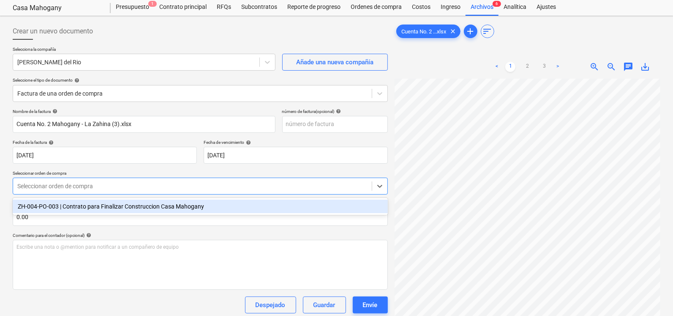
click at [64, 206] on div "ZH-004-PO-003 | Contrato para Finalizar Construccion Casa Mahogany" at bounding box center [200, 206] width 375 height 14
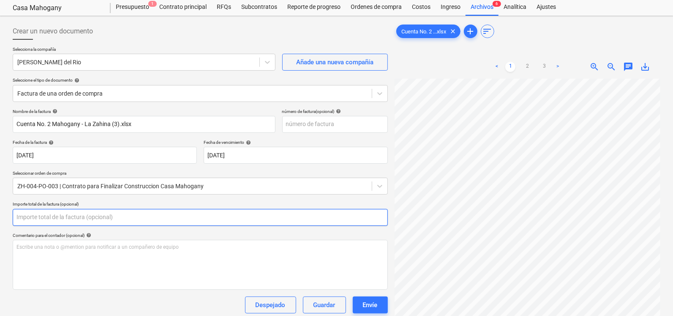
click at [55, 217] on input "text" at bounding box center [200, 217] width 375 height 17
type input "0.00"
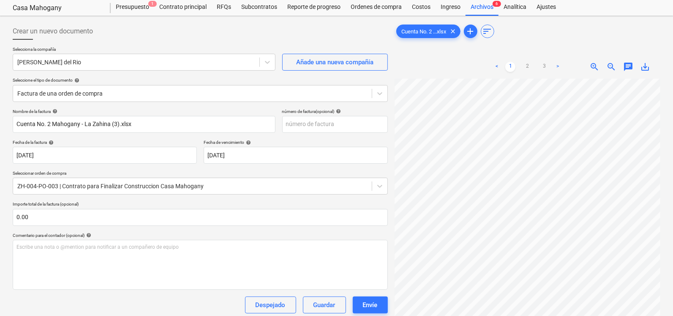
drag, startPoint x: 671, startPoint y: 138, endPoint x: 673, endPoint y: 171, distance: 33.5
click at [673, 171] on html "Ventas Proyectos Contactos Compañía Bandeja de entrada 3 Aprobaciones format_si…" at bounding box center [336, 135] width 673 height 316
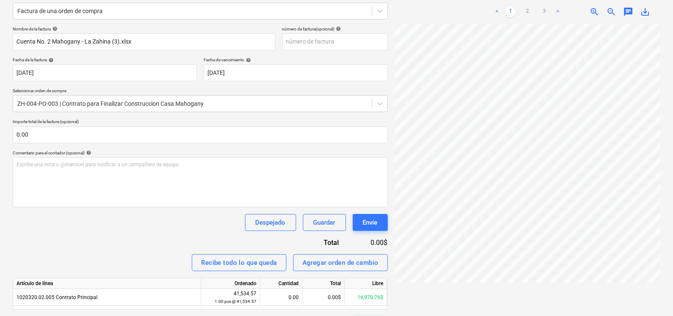
scroll to position [120, 0]
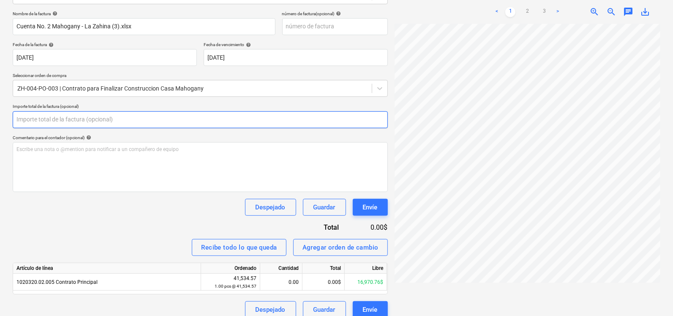
click at [73, 120] on input "text" at bounding box center [200, 119] width 375 height 17
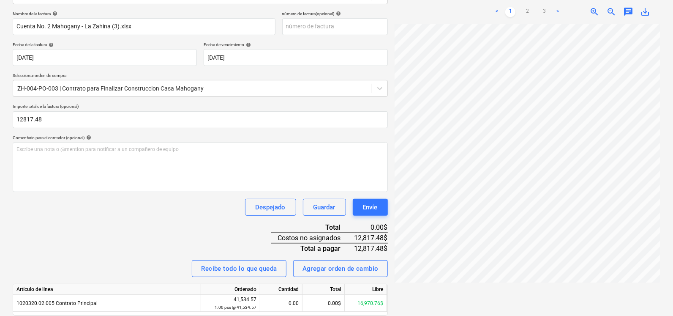
type input "12,817.48"
click at [71, 241] on div "Nombre de la factura help Cuenta No. 2 Mahogany - La Zahina (3).xlsx número de …" at bounding box center [200, 175] width 375 height 328
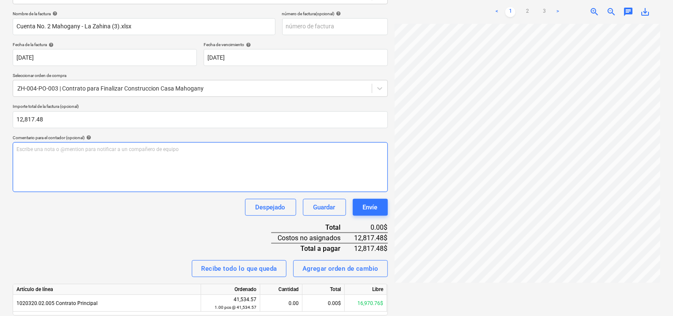
click at [60, 154] on div "Escribe una nota o @mention para notificar a un compañero de equipo ﻿" at bounding box center [200, 167] width 375 height 50
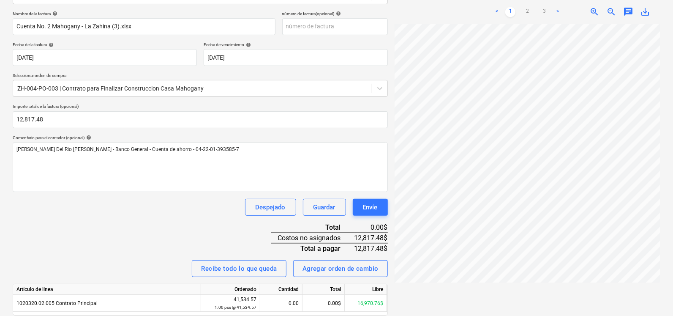
click at [76, 224] on div "Nombre de la factura help Cuenta No. 2 Mahogany - La Zahina (3).xlsx número de …" at bounding box center [200, 175] width 375 height 328
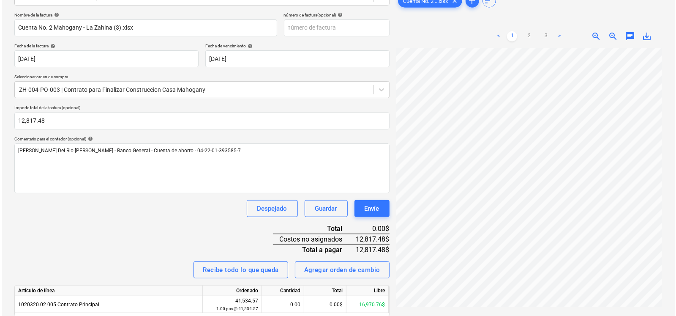
scroll to position [116, 0]
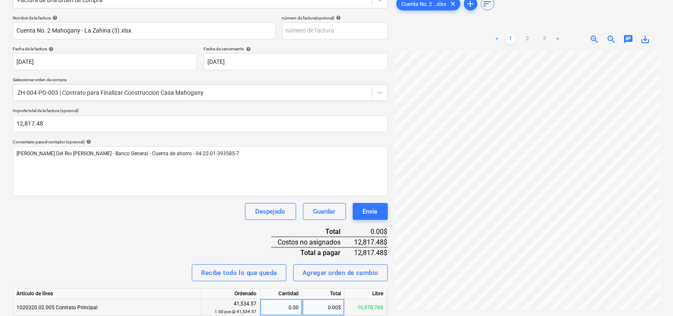
click at [271, 299] on div "0.00" at bounding box center [281, 307] width 35 height 17
type input "1"
click at [328, 310] on div "0.00$" at bounding box center [324, 307] width 42 height 17
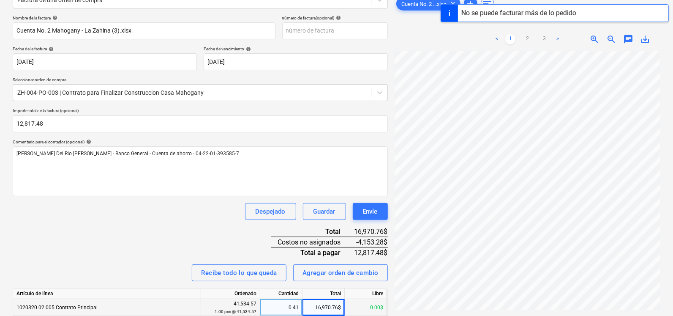
click at [298, 305] on div "0.41" at bounding box center [281, 307] width 35 height 17
click at [325, 306] on div "16,970.76$" at bounding box center [324, 307] width 42 height 17
click at [278, 308] on div "0.41" at bounding box center [281, 307] width 35 height 17
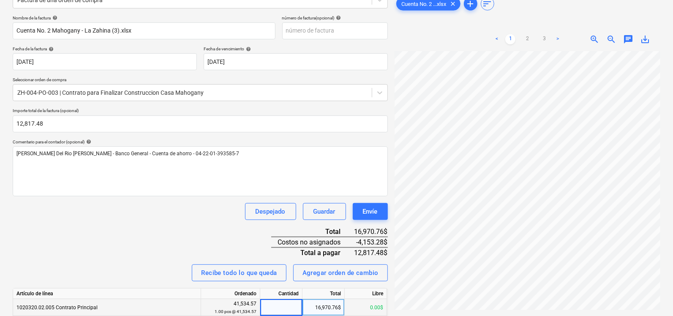
click at [334, 304] on div "16,970.76$" at bounding box center [324, 307] width 42 height 17
click at [334, 304] on input "12817" at bounding box center [324, 307] width 42 height 16
type input "128.4817"
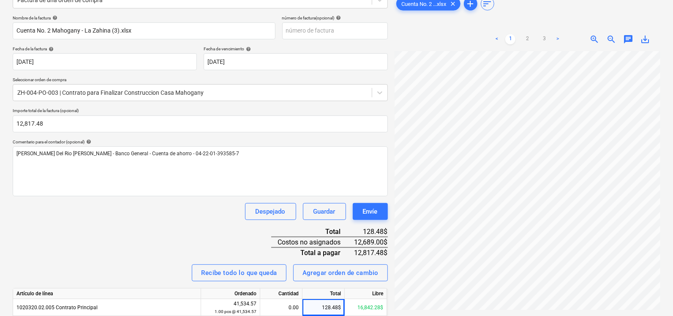
click at [239, 212] on div "Despejado Guardar Envíe" at bounding box center [313, 211] width 150 height 17
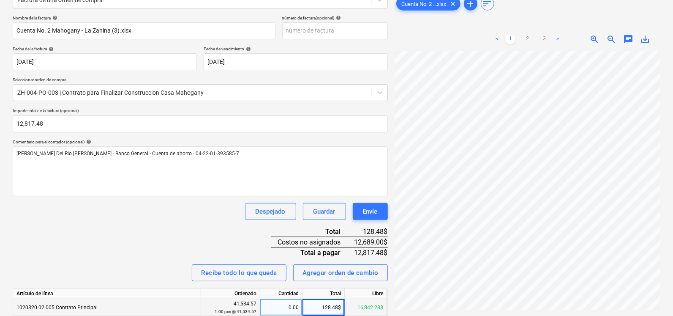
click at [326, 307] on div "128.48$" at bounding box center [324, 307] width 42 height 17
type input "12817.48"
click at [204, 229] on div "Nombre de la factura help Cuenta No. 2 Mahogany - La Zahina (3).xlsx número de …" at bounding box center [200, 179] width 375 height 328
click at [366, 208] on div "Envíe" at bounding box center [370, 211] width 15 height 11
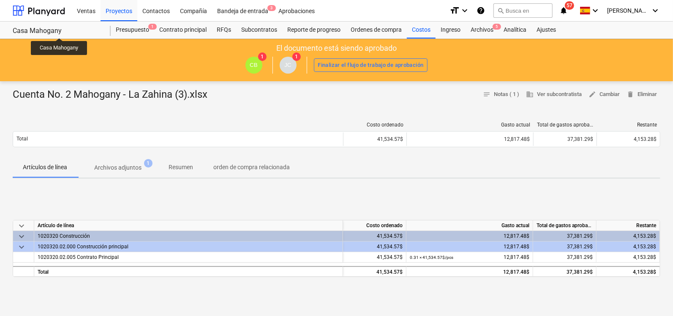
click at [57, 28] on div "Casa Mahogany" at bounding box center [57, 31] width 88 height 9
click at [58, 1] on div at bounding box center [39, 10] width 52 height 21
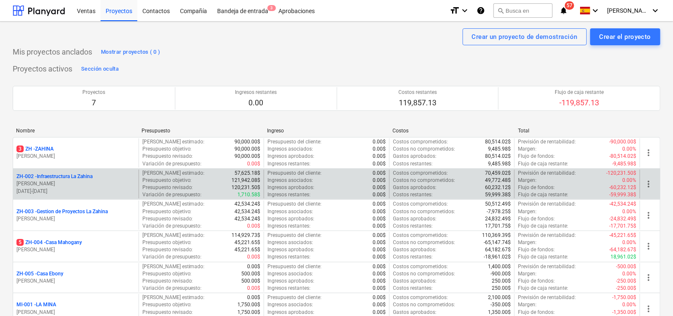
click at [72, 178] on p "ZH-002 - Infraestructura La Zahina" at bounding box center [54, 176] width 76 height 7
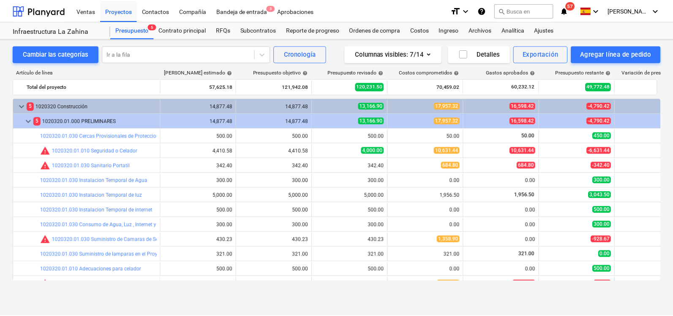
scroll to position [41, 0]
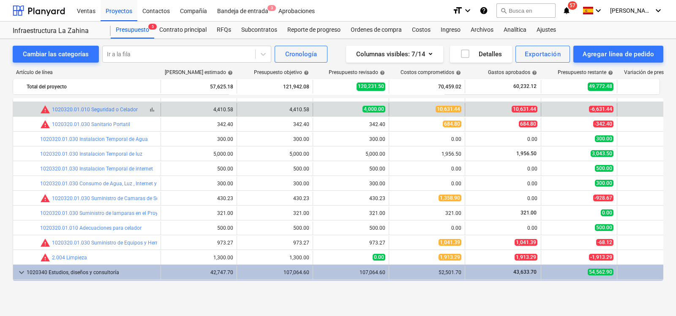
click at [101, 113] on div "warning 1020320.01.010 Seguridad o Celador" at bounding box center [89, 109] width 98 height 10
click at [105, 109] on link "1020320.01.010 Seguridad o Celador" at bounding box center [95, 109] width 86 height 6
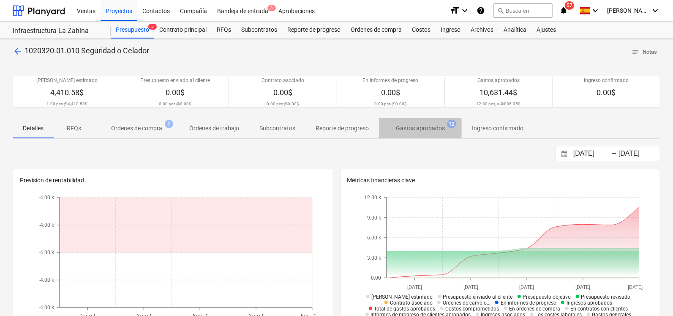
click at [428, 131] on p "Gastos aprobados" at bounding box center [420, 128] width 49 height 9
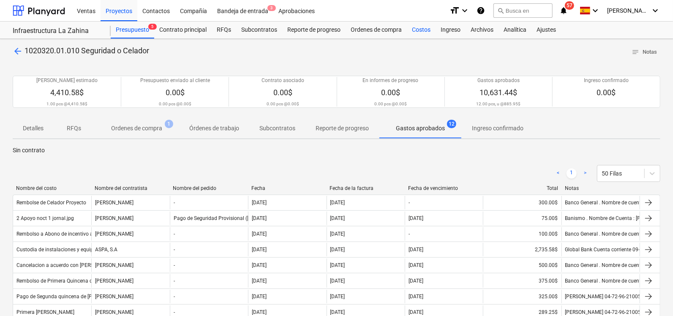
click at [420, 31] on div "Costos" at bounding box center [421, 30] width 29 height 17
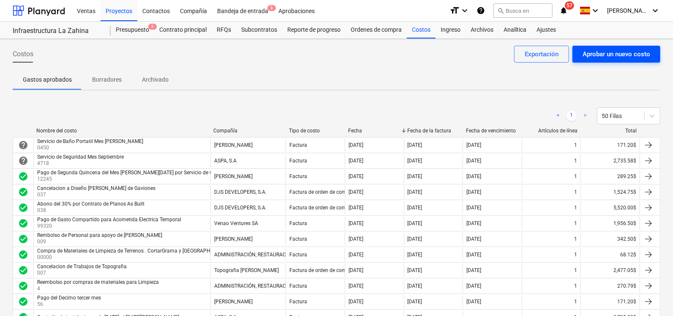
click at [593, 49] on div "Aprobar un nuevo costo" at bounding box center [617, 54] width 68 height 11
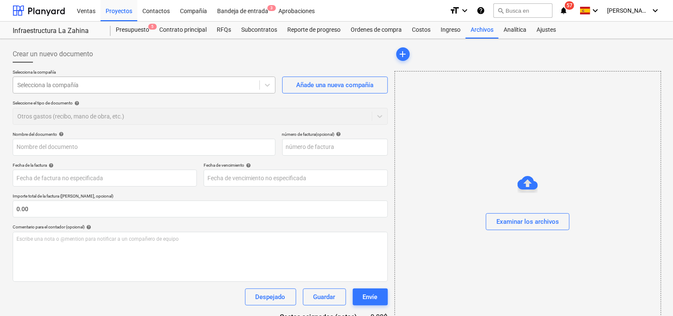
click at [69, 88] on div at bounding box center [136, 85] width 238 height 8
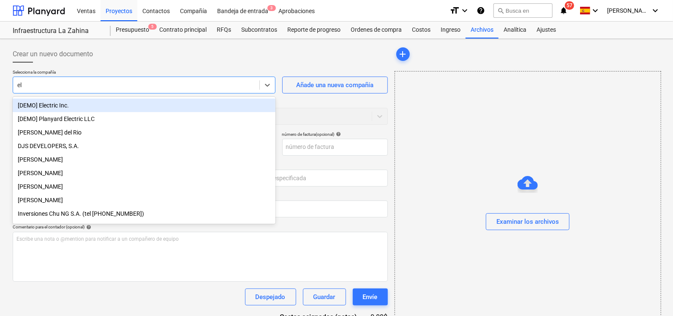
type input "ele"
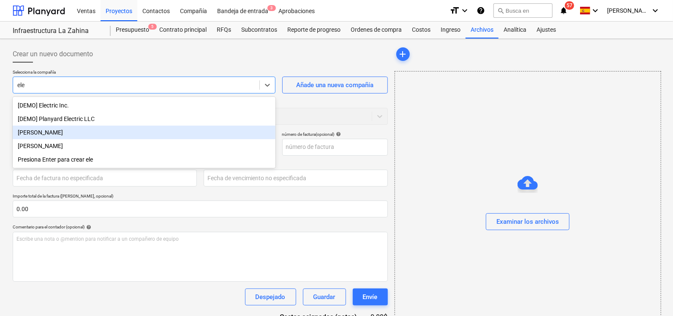
click at [57, 135] on div "[PERSON_NAME]" at bounding box center [144, 133] width 263 height 14
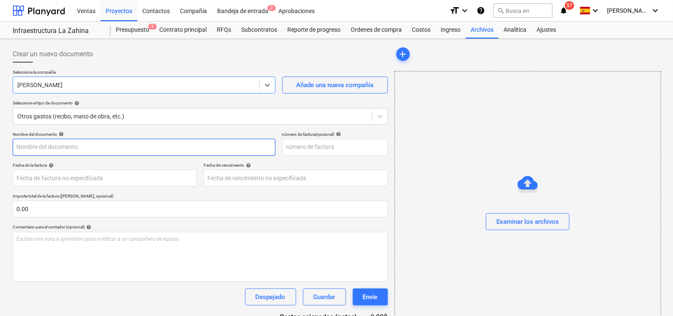
click at [82, 145] on input "text" at bounding box center [144, 147] width 263 height 17
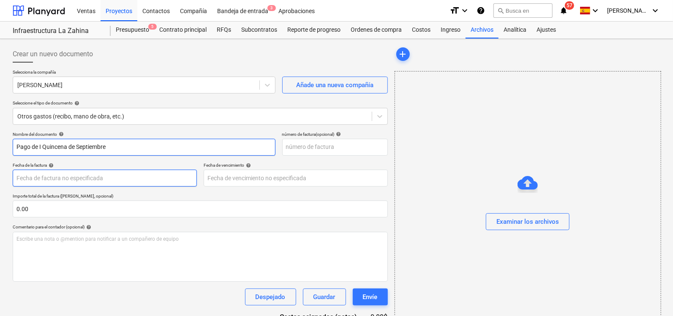
type input "Pago de I Quincena de Septiembre"
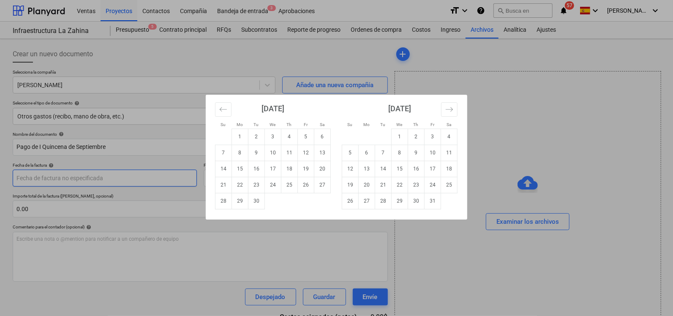
click at [102, 177] on body "Ventas Proyectos Contactos Compañía Bandeja de entrada 3 Aprobaciones format_si…" at bounding box center [336, 158] width 673 height 316
click at [280, 251] on div "Su Mo Tu We Th Fr Sa Su Mo Tu We Th Fr Sa [DATE] 1 2 3 4 5 6 7 8 9 10 11 12 13 …" at bounding box center [336, 158] width 673 height 316
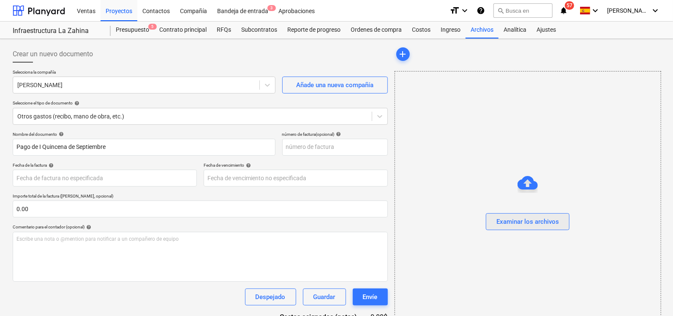
click at [524, 221] on div "Examinar los archivos" at bounding box center [528, 221] width 63 height 11
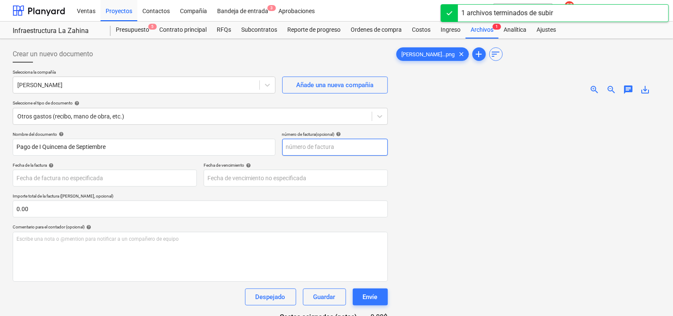
click at [340, 143] on input "text" at bounding box center [335, 147] width 106 height 17
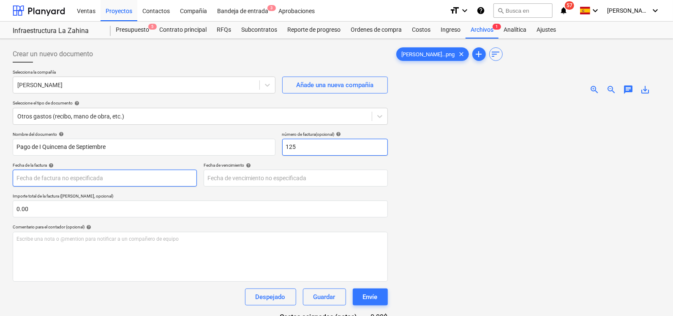
type input "125"
click at [70, 172] on body "Ventas Proyectos Contactos Compañía Bandeja de entrada 3 Aprobaciones format_si…" at bounding box center [336, 158] width 673 height 316
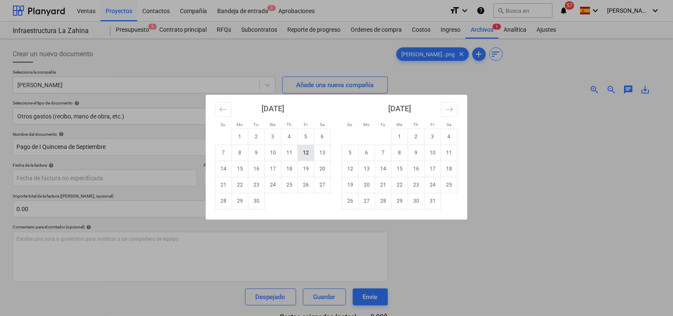
click at [305, 153] on td "12" at bounding box center [306, 153] width 16 height 16
type input "[DATE]"
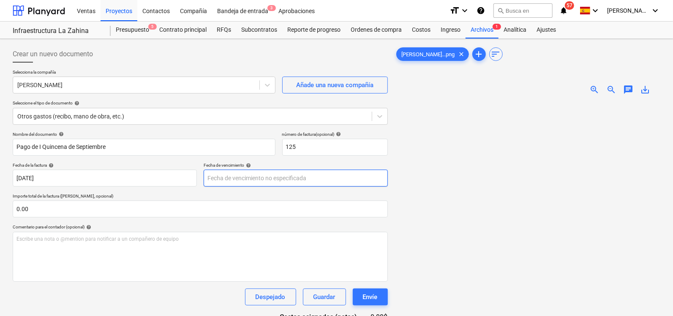
click at [272, 178] on body "Ventas Proyectos Contactos Compañía Bandeja de entrada 3 Aprobaciones format_si…" at bounding box center [336, 158] width 673 height 316
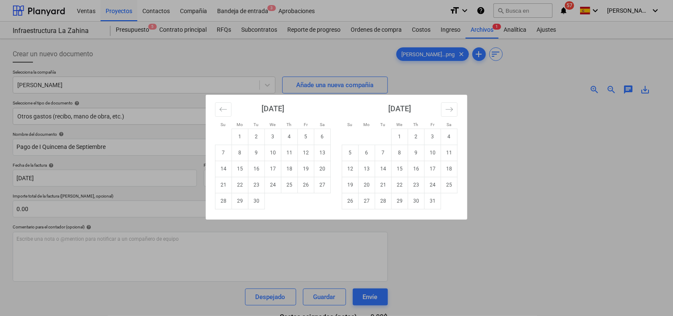
click at [255, 199] on td "30" at bounding box center [256, 201] width 16 height 16
type input "[DATE]"
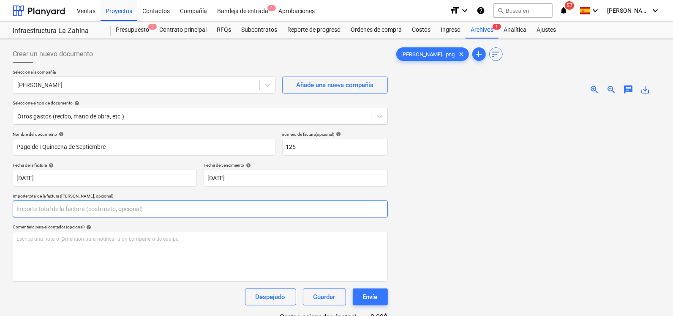
click at [85, 208] on input "text" at bounding box center [200, 208] width 375 height 17
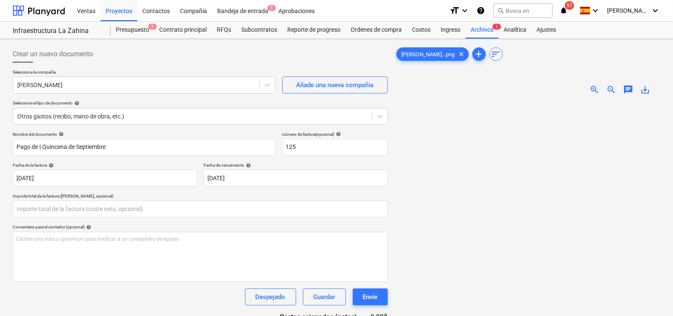
type input "0.00"
click at [598, 85] on span "zoom_in" at bounding box center [595, 90] width 10 height 10
click at [594, 86] on span "zoom_in" at bounding box center [595, 90] width 10 height 10
click at [593, 87] on span "zoom_in" at bounding box center [595, 90] width 10 height 10
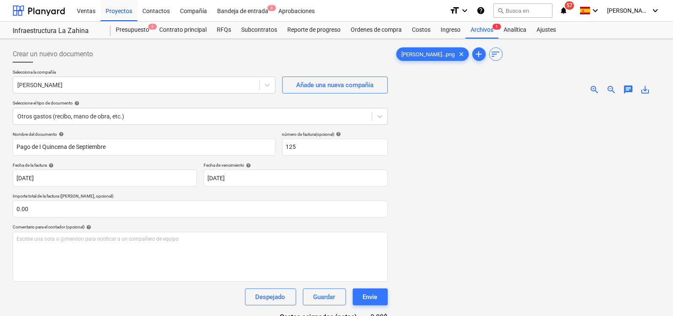
click at [609, 85] on span "zoom_out" at bounding box center [611, 90] width 10 height 10
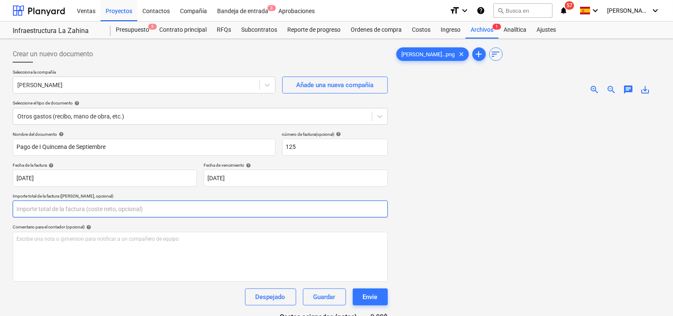
click at [56, 205] on input "text" at bounding box center [200, 208] width 375 height 17
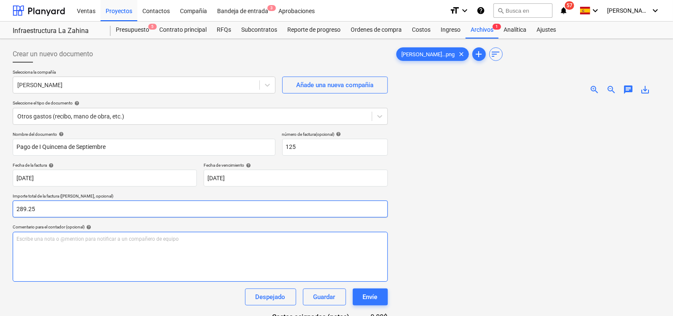
type input "289.25"
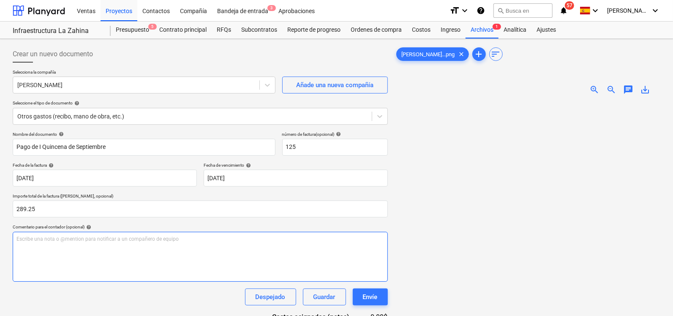
click at [46, 244] on div "Escribe una nota o @mention para notificar a un compañero de equipo ﻿" at bounding box center [200, 257] width 375 height 50
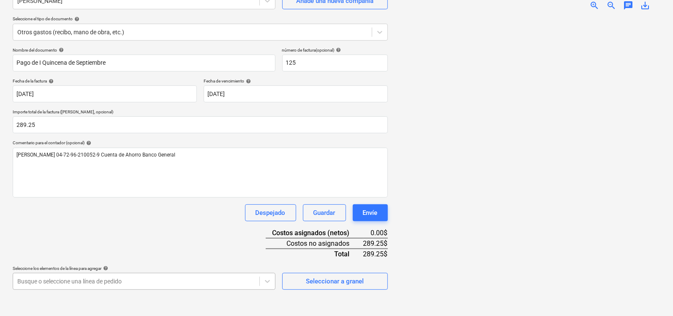
scroll to position [189, 0]
click at [214, 231] on body "Ventas Proyectos Contactos Compañía Bandeja de entrada 3 Aprobaciones format_si…" at bounding box center [336, 73] width 673 height 316
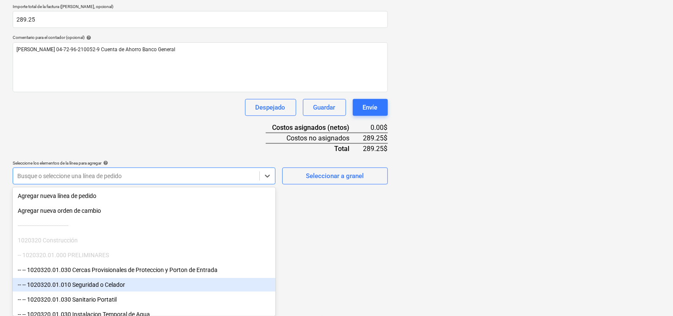
click at [117, 285] on div "-- -- 1020320.01.010 Seguridad o Celador" at bounding box center [144, 285] width 263 height 14
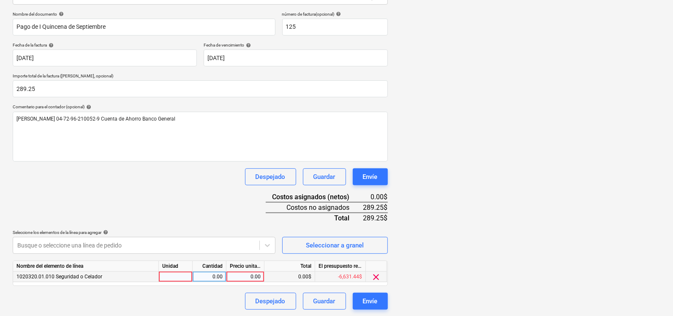
click at [246, 272] on div "0.00" at bounding box center [245, 276] width 31 height 11
click at [210, 273] on div "0.00" at bounding box center [209, 276] width 27 height 11
click at [184, 271] on div at bounding box center [176, 276] width 34 height 11
type input "1"
click at [216, 276] on div "0.00" at bounding box center [209, 276] width 27 height 11
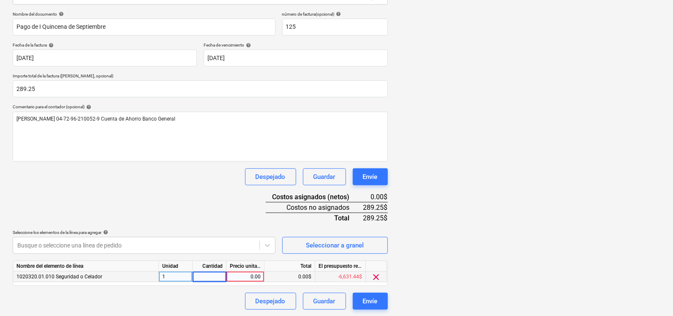
type input "1"
click at [247, 275] on div "0.00" at bounding box center [245, 276] width 31 height 11
type input "289.25"
click at [273, 257] on div "Nombre del documento help Pago de I Quincena de Septiembre número de factura (o…" at bounding box center [200, 160] width 375 height 298
click at [374, 302] on div "Envíe" at bounding box center [370, 300] width 15 height 11
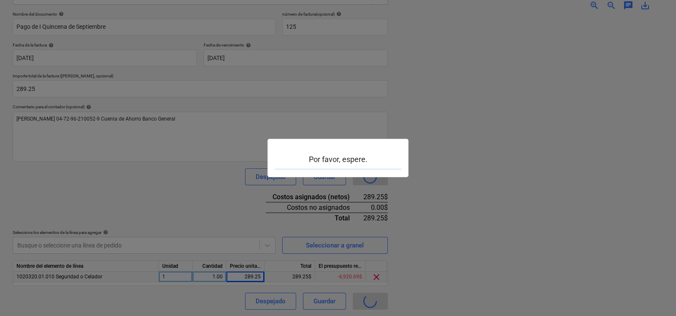
scroll to position [48, 0]
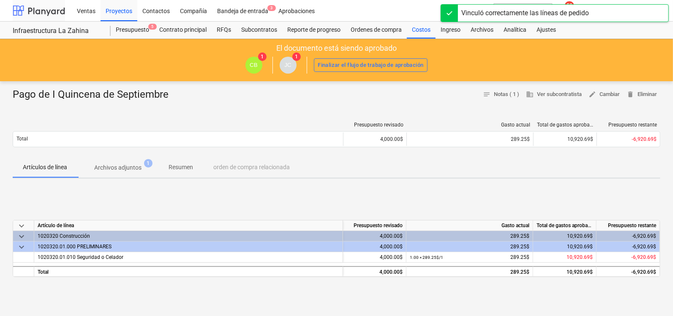
click at [42, 5] on div at bounding box center [39, 10] width 52 height 21
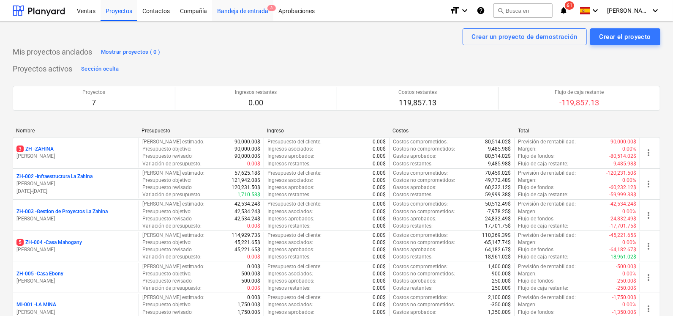
click at [254, 11] on div "Bandeja de entrada 3" at bounding box center [242, 11] width 61 height 22
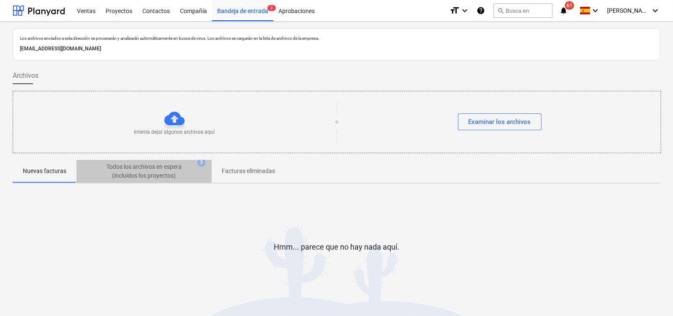
click at [174, 176] on p "Todos los archivos en espera (incluidos los proyectos)" at bounding box center [143, 171] width 101 height 18
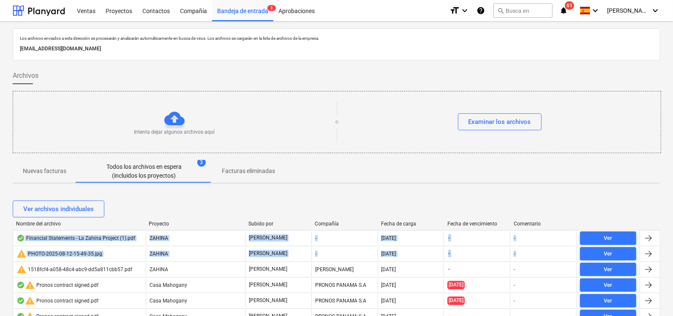
drag, startPoint x: 673, startPoint y: 207, endPoint x: 674, endPoint y: 259, distance: 52.8
click at [673, 259] on html "Ventas Proyectos Contactos Compañía Bandeja de entrada 3 Aprobaciones format_si…" at bounding box center [336, 158] width 673 height 316
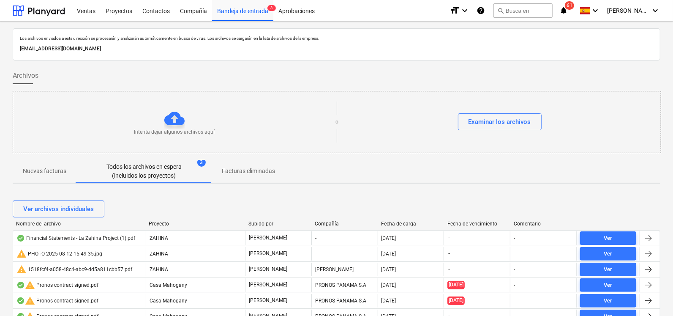
drag, startPoint x: 674, startPoint y: 259, endPoint x: 486, endPoint y: 193, distance: 199.0
click at [486, 193] on div "Ver archivos individuales Nombre del archivo Proyecto Subido por Compañía Fecha…" at bounding box center [337, 281] width 648 height 182
click at [47, 15] on div at bounding box center [39, 10] width 52 height 21
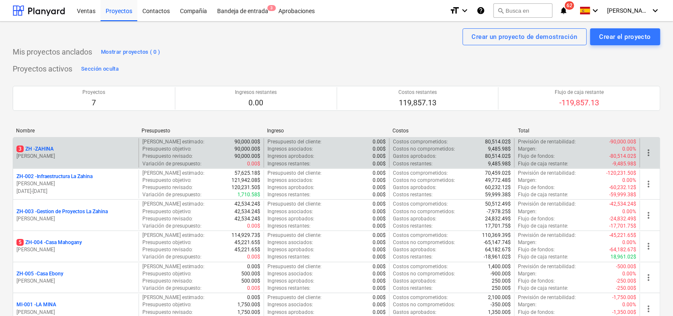
click at [43, 149] on p "3 ZH - ZAHINA" at bounding box center [34, 148] width 37 height 7
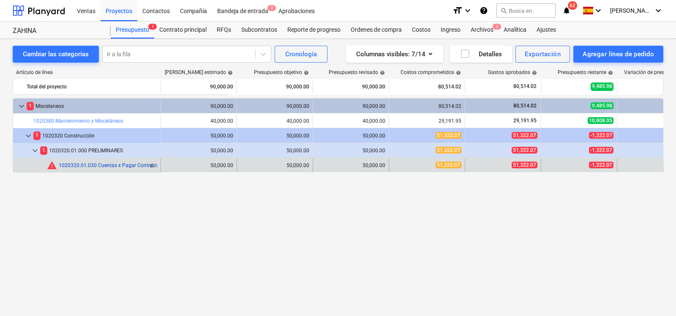
click at [94, 167] on link "1020320.01.030 Cuentas x Pagar Contratistas, Sub Contratistas y Proveedores" at bounding box center [149, 165] width 181 height 6
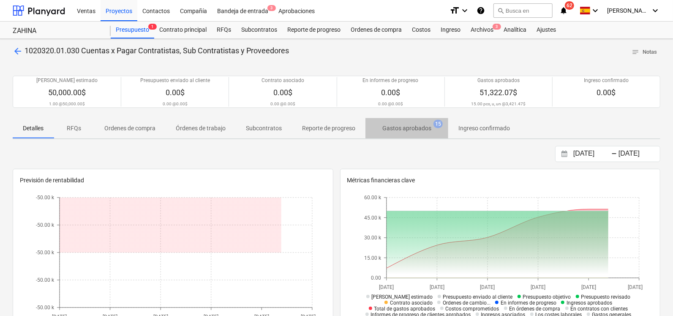
click at [410, 129] on p "Gastos aprobados" at bounding box center [406, 128] width 49 height 9
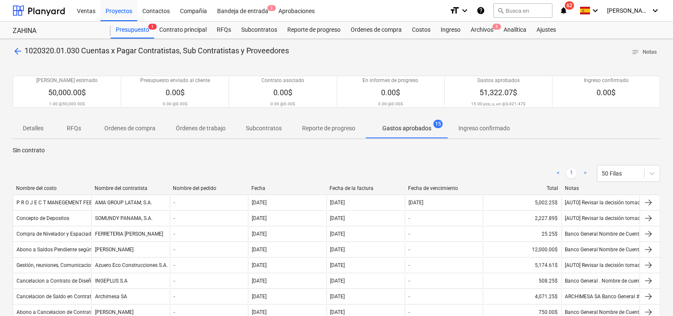
click at [193, 128] on p "Órdenes de trabajo" at bounding box center [201, 128] width 50 height 9
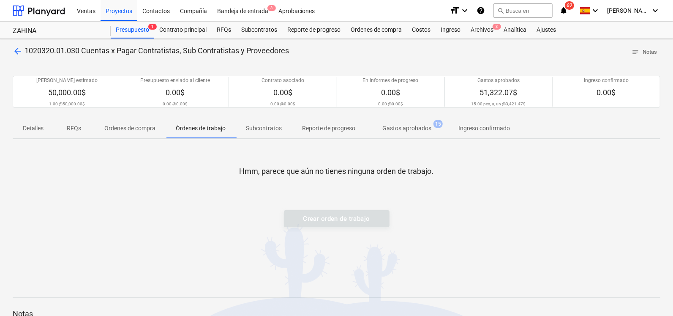
click at [255, 128] on p "Subcontratos" at bounding box center [264, 128] width 36 height 9
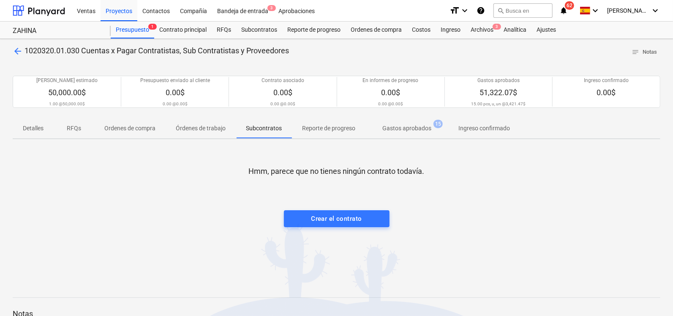
click at [309, 125] on p "Reporte de progreso" at bounding box center [328, 128] width 53 height 9
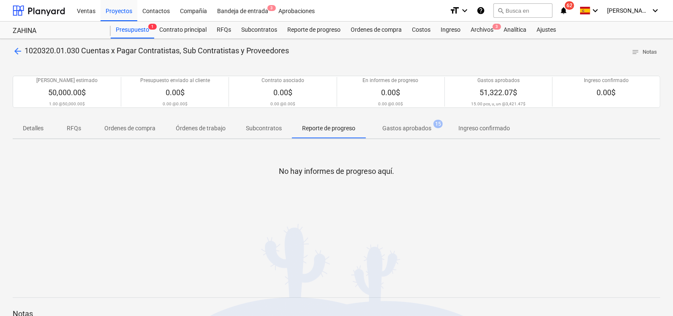
click at [116, 124] on p "Ordenes de compra" at bounding box center [129, 128] width 51 height 9
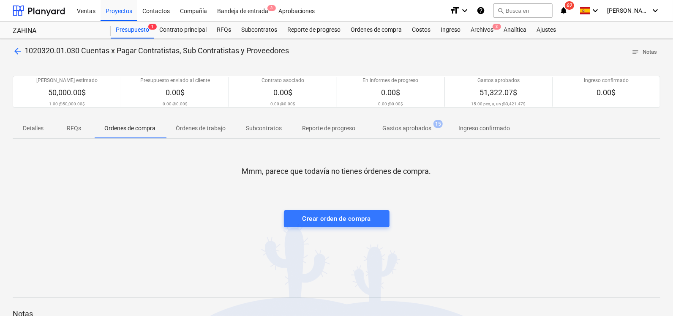
click at [137, 128] on p "Ordenes de compra" at bounding box center [129, 128] width 51 height 9
click at [395, 127] on p "Gastos aprobados" at bounding box center [406, 128] width 49 height 9
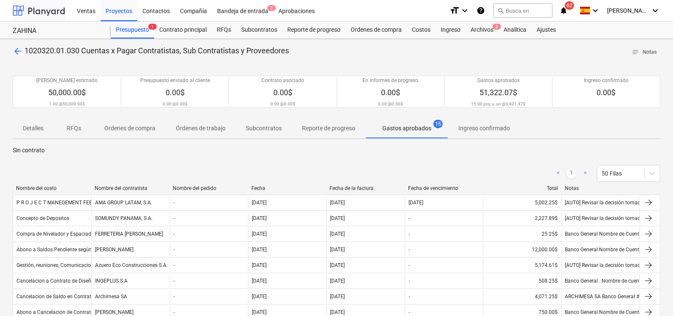
click at [51, 14] on div at bounding box center [39, 10] width 52 height 21
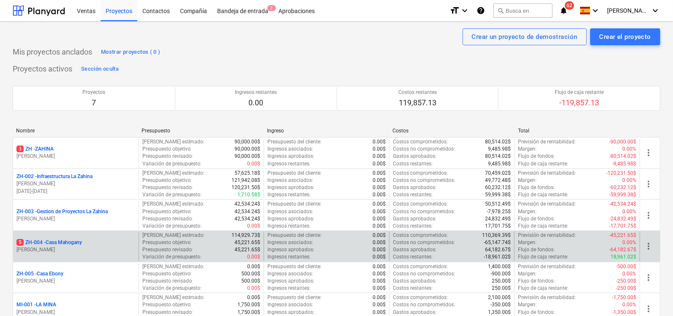
click at [55, 238] on div "5 ZH-004 - Casa Mahogany [PERSON_NAME]" at bounding box center [76, 246] width 126 height 29
click at [55, 241] on p "5 ZH-004 - Casa Mahogany" at bounding box center [49, 242] width 66 height 7
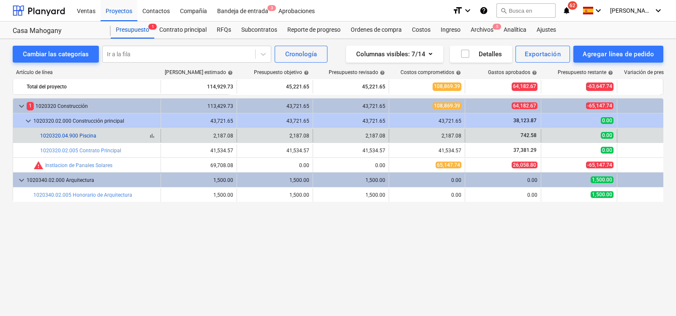
click at [84, 134] on link "1020320.04.900 Piscina" at bounding box center [68, 136] width 56 height 6
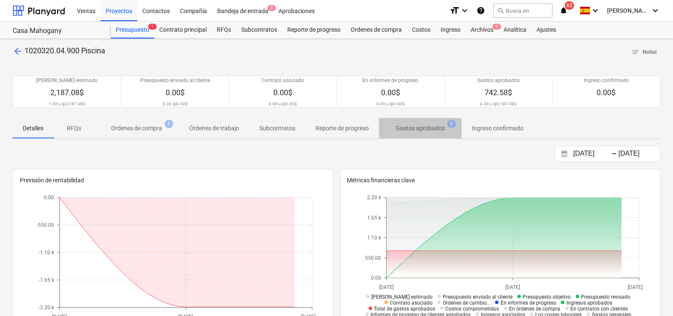
click at [408, 121] on span "Gastos aprobados 1" at bounding box center [420, 127] width 83 height 15
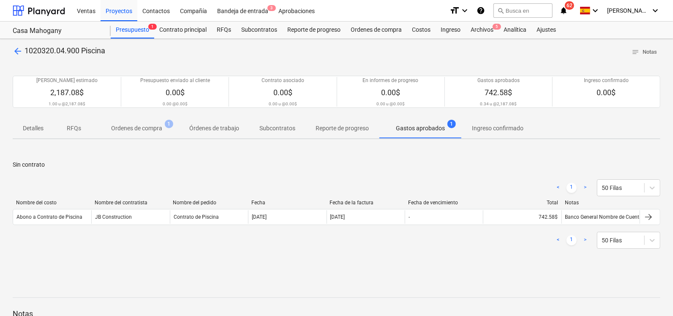
click at [150, 130] on p "Ordenes de compra" at bounding box center [136, 128] width 51 height 9
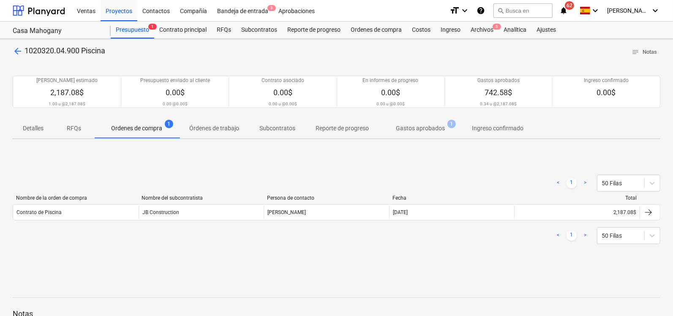
click at [434, 134] on span "Gastos aprobados 1" at bounding box center [420, 127] width 83 height 15
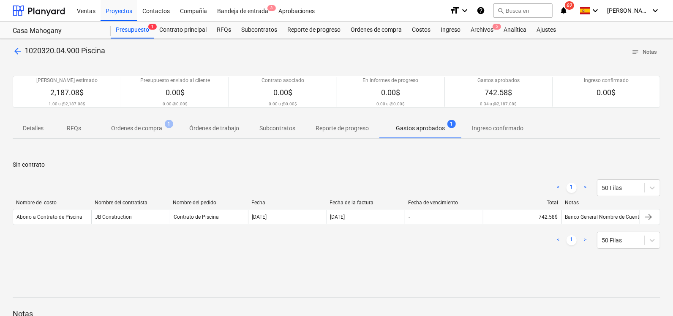
click at [129, 130] on p "Ordenes de compra" at bounding box center [136, 128] width 51 height 9
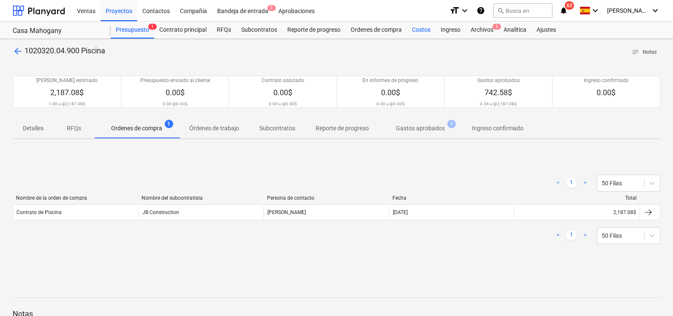
click at [426, 29] on div "Costos" at bounding box center [421, 30] width 29 height 17
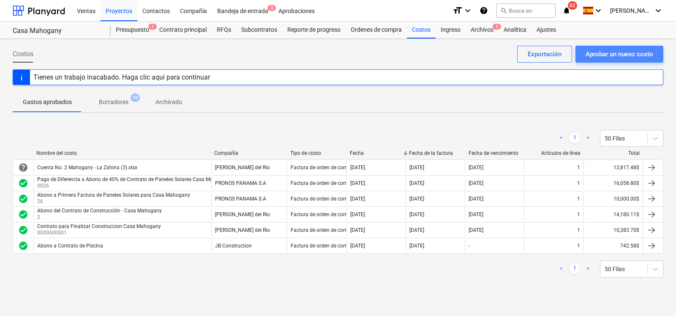
click at [620, 52] on div "Aprobar un nuevo costo" at bounding box center [620, 54] width 68 height 11
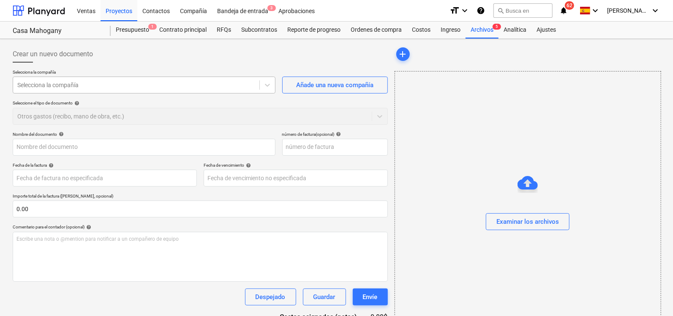
click at [82, 85] on div at bounding box center [136, 85] width 238 height 8
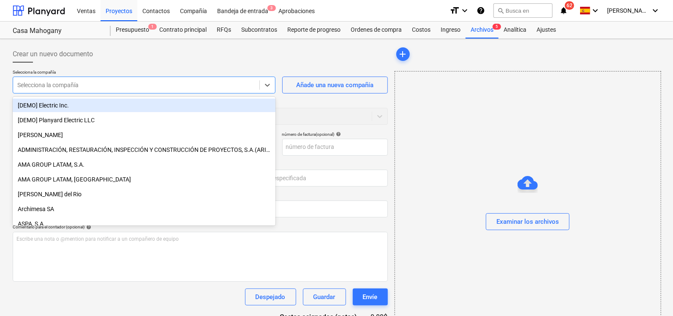
type input "j"
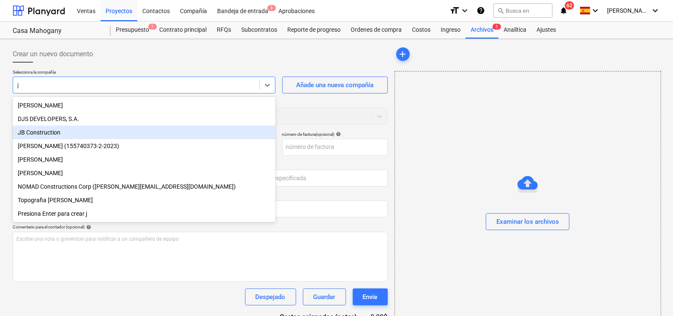
click at [53, 137] on div "JB Construction" at bounding box center [144, 133] width 263 height 14
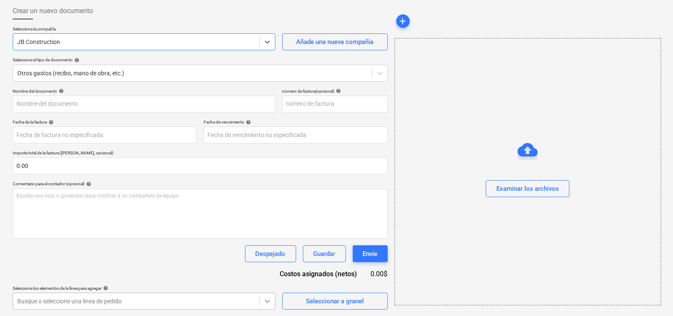
scroll to position [167, 0]
click at [269, 272] on body "Ventas Proyectos Contactos Compañía Bandeja de entrada 3 Aprobaciones format_si…" at bounding box center [336, 114] width 673 height 316
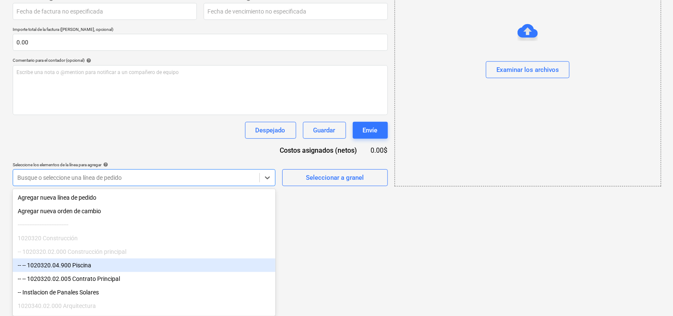
click at [88, 263] on div "-- -- 1020320.04.900 Piscina" at bounding box center [144, 265] width 263 height 14
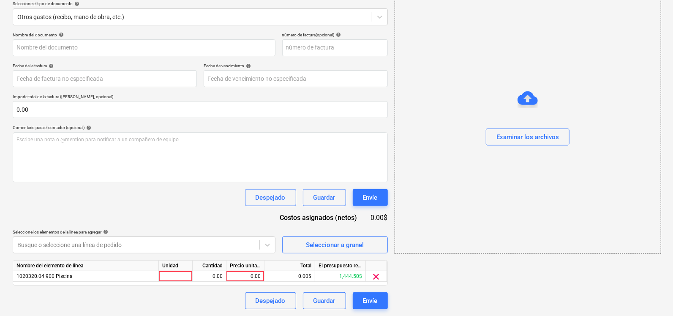
click at [308, 216] on html "Ventas Proyectos Contactos Compañía Bandeja de entrada 3 Aprobaciones format_si…" at bounding box center [336, 59] width 673 height 316
click at [175, 271] on div at bounding box center [176, 276] width 34 height 11
type input "1"
click at [234, 276] on div "0.00" at bounding box center [245, 276] width 31 height 11
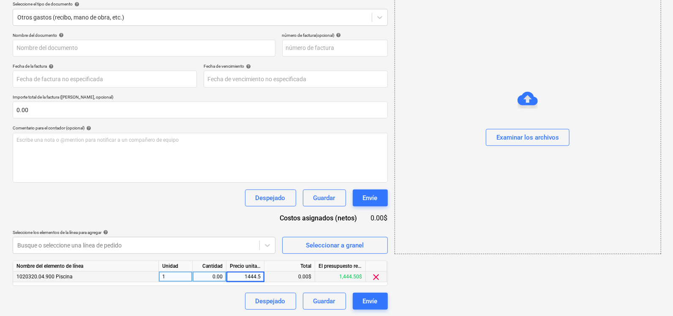
type input "1444.50"
click at [232, 222] on div "Nombre del documento help número de factura (opcional) help Fecha de la factura…" at bounding box center [200, 171] width 375 height 277
click at [232, 218] on div "Nombre del documento help número de factura (opcional) help Fecha de la factura…" at bounding box center [200, 171] width 375 height 277
drag, startPoint x: 232, startPoint y: 218, endPoint x: 216, endPoint y: 281, distance: 64.3
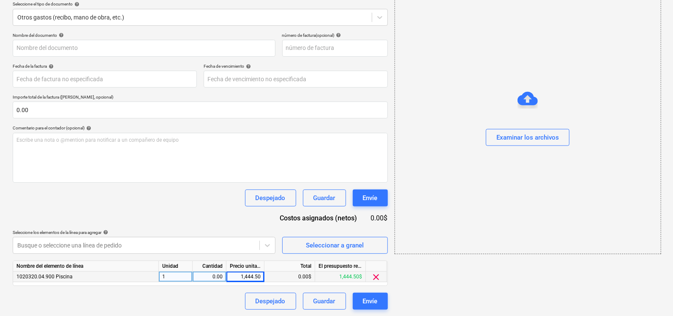
click at [216, 281] on div "0.00" at bounding box center [209, 276] width 27 height 11
type input "1"
click at [219, 213] on div "Nombre del documento help número de factura (opcional) help Fecha de la factura…" at bounding box center [200, 171] width 375 height 277
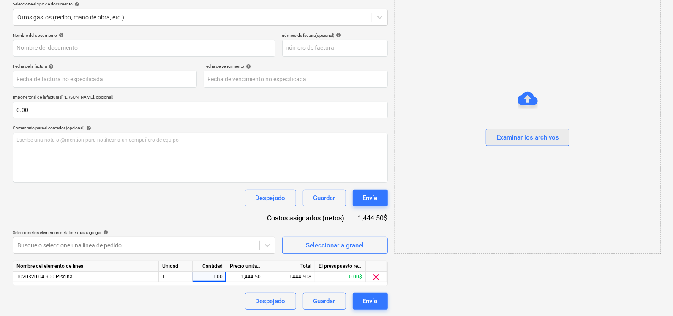
click at [551, 135] on div "Examinar los archivos" at bounding box center [528, 136] width 63 height 11
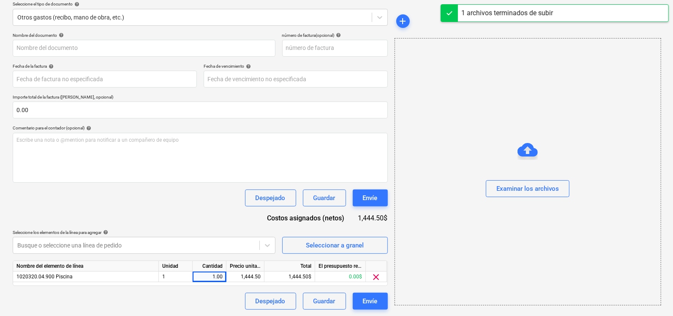
type input "Saldo Piscina.jpg"
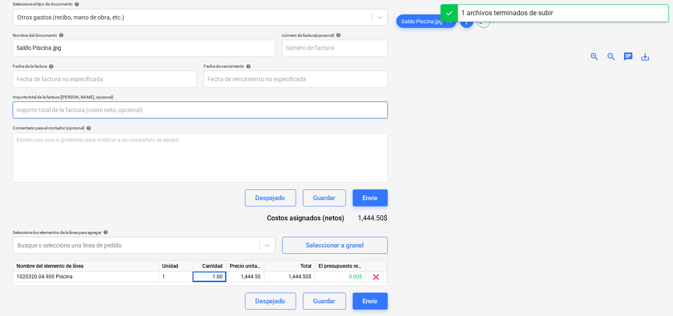
click at [55, 107] on input "text" at bounding box center [200, 109] width 375 height 17
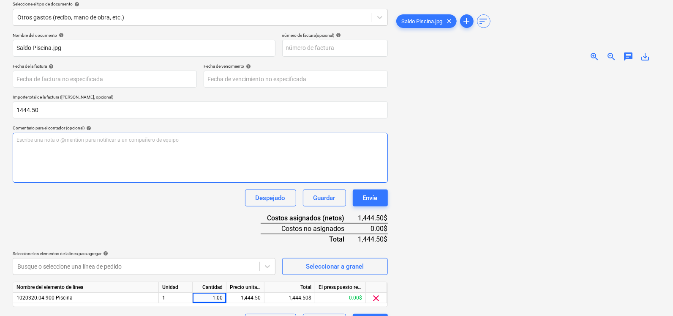
type input "1,444.50"
click at [56, 167] on div "Escribe una nota o @mention para notificar a un compañero de equipo ﻿" at bounding box center [200, 158] width 375 height 50
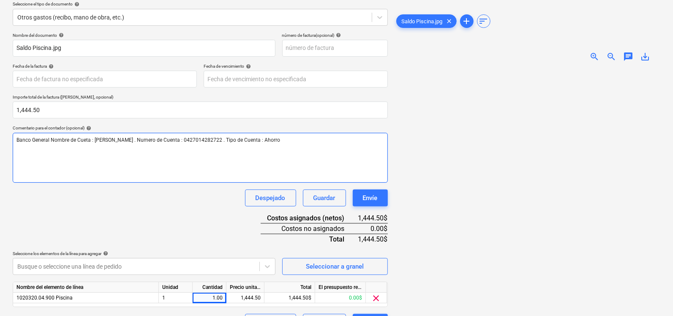
click at [197, 162] on div "Banco General Nombre de Cueta : [PERSON_NAME] . Numero de Cuenta : 042701428272…" at bounding box center [200, 158] width 375 height 50
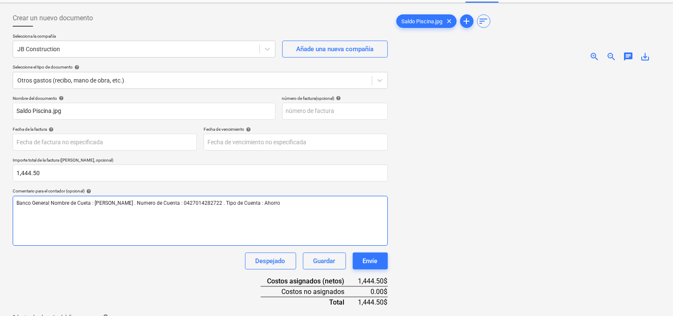
scroll to position [33, 0]
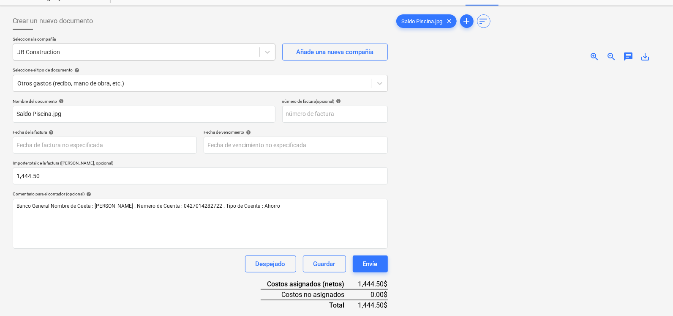
click at [110, 54] on div at bounding box center [136, 52] width 238 height 8
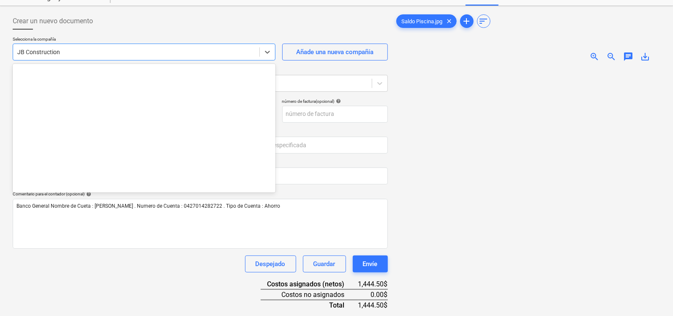
scroll to position [473, 0]
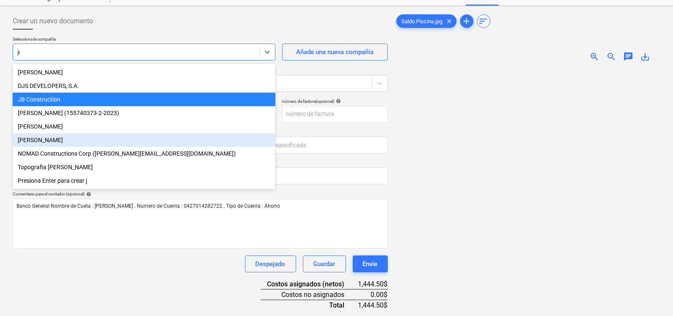
type input "j"
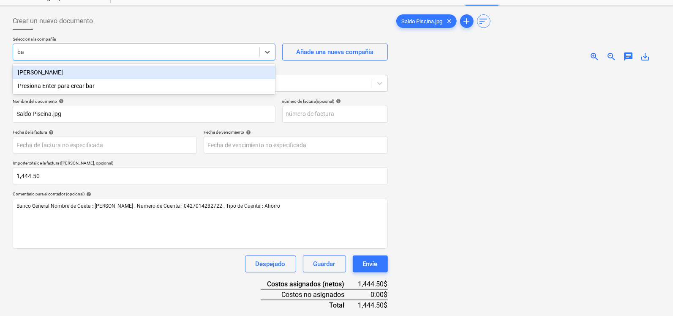
type input "b"
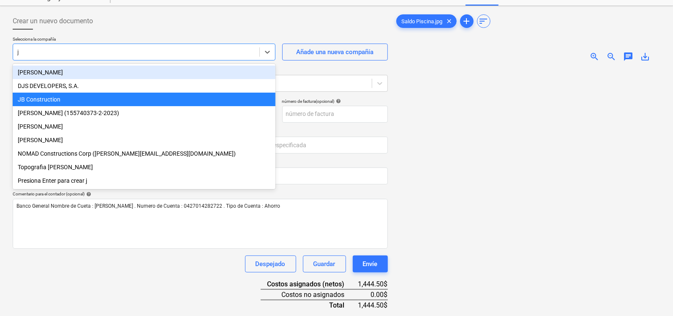
type input "jb"
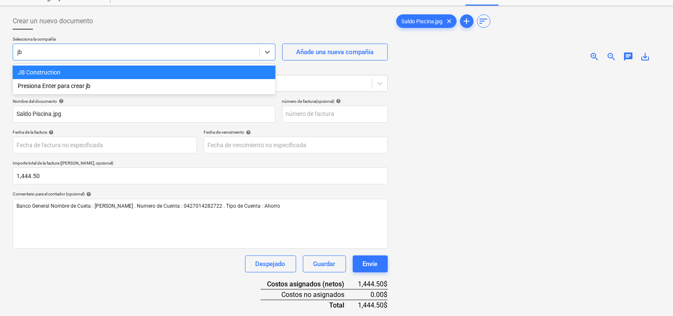
click at [71, 72] on div "JB Construction" at bounding box center [144, 73] width 263 height 14
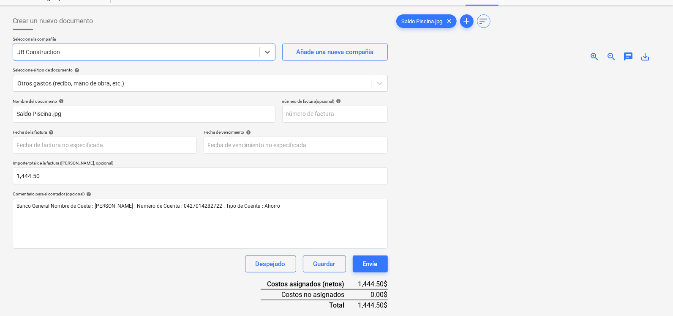
click at [106, 258] on div "Despejado Guardar Envíe" at bounding box center [200, 263] width 375 height 17
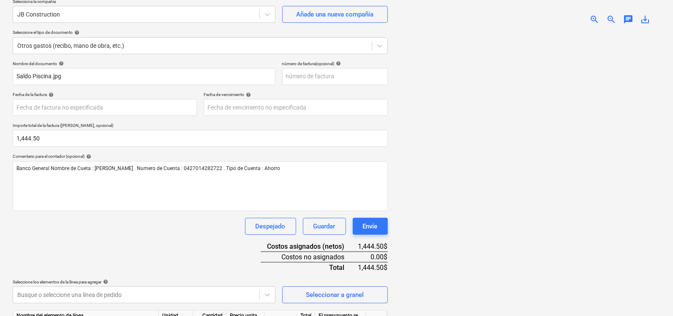
scroll to position [71, 0]
click at [558, 30] on img at bounding box center [527, 30] width 133 height 0
click at [595, 18] on span "zoom_in" at bounding box center [595, 19] width 10 height 10
click at [351, 78] on input "text" at bounding box center [335, 75] width 106 height 17
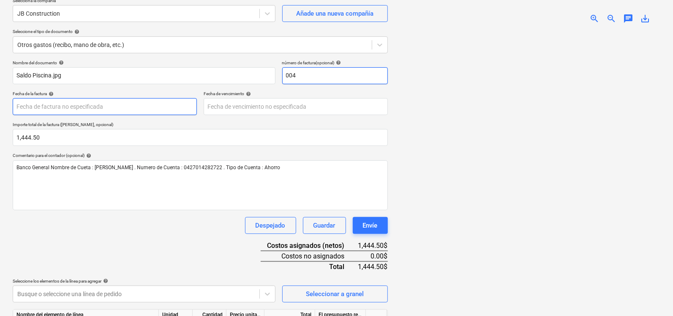
type input "004"
click at [104, 109] on body "Ventas Proyectos Contactos Compañía Bandeja de entrada 3 Aprobaciones format_si…" at bounding box center [336, 87] width 673 height 316
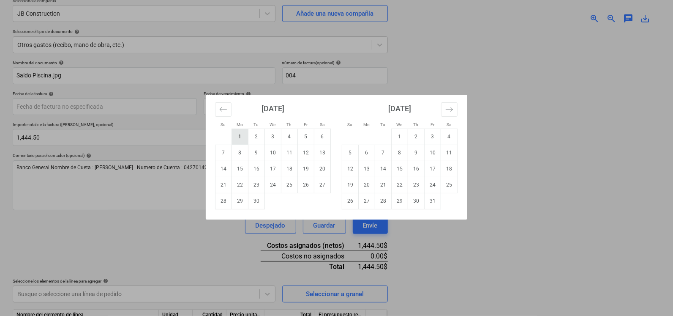
click at [241, 134] on td "1" at bounding box center [240, 136] width 16 height 16
type input "[DATE]"
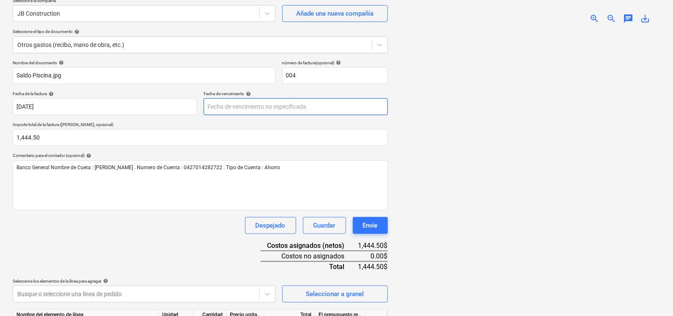
click at [242, 106] on body "Ventas Proyectos Contactos Compañía Bandeja de entrada 3 Aprobaciones format_si…" at bounding box center [336, 87] width 673 height 316
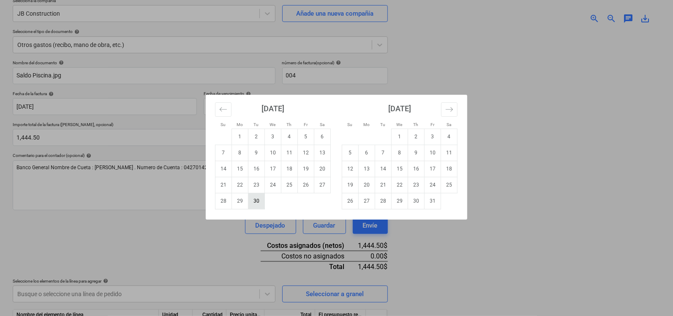
click at [257, 207] on td "30" at bounding box center [256, 201] width 16 height 16
type input "[DATE]"
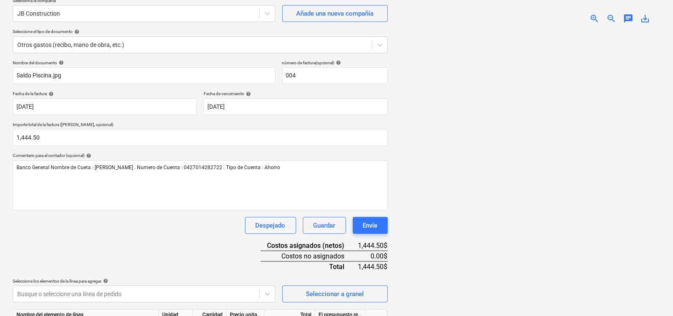
click at [186, 257] on div "Nombre del documento help Saldo Piscina.jpg número de factura (opcional) help 0…" at bounding box center [200, 209] width 375 height 298
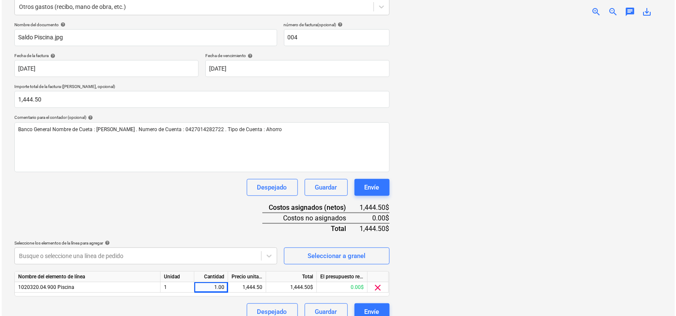
scroll to position [120, 0]
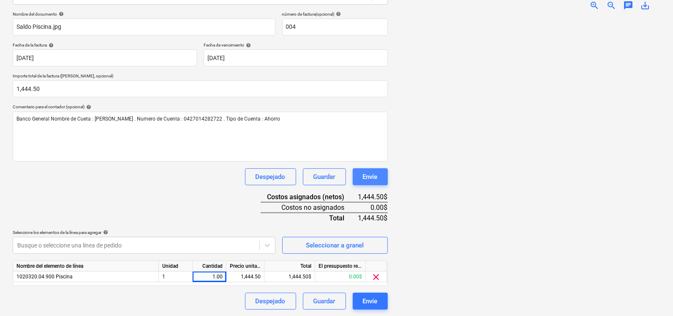
click at [369, 175] on div "Envíe" at bounding box center [370, 176] width 15 height 11
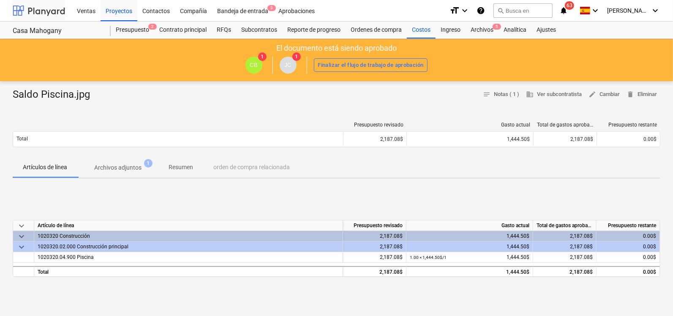
click at [59, 12] on div at bounding box center [39, 10] width 52 height 21
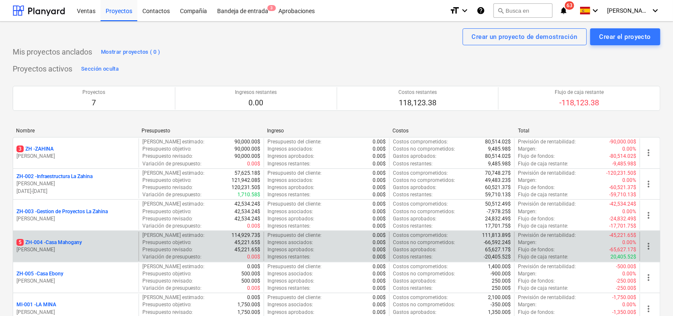
click at [52, 245] on p "5 ZH-004 - Casa Mahogany" at bounding box center [49, 242] width 66 height 7
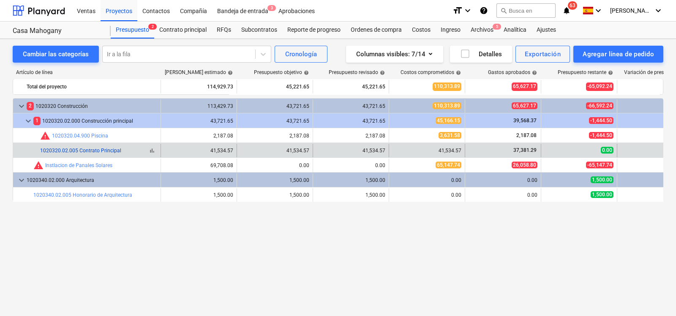
click at [89, 153] on link "1020320.02.005 Contrato Principal" at bounding box center [80, 150] width 81 height 6
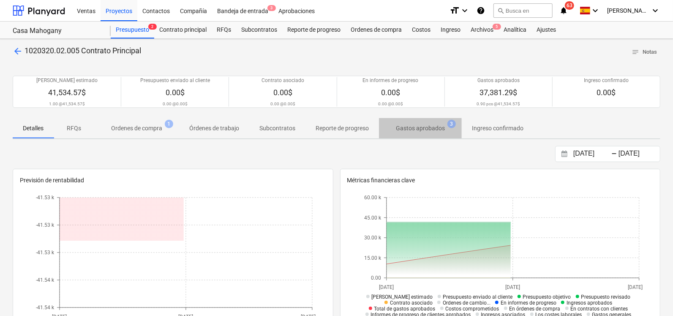
click at [416, 132] on span "Gastos aprobados 3" at bounding box center [420, 127] width 83 height 15
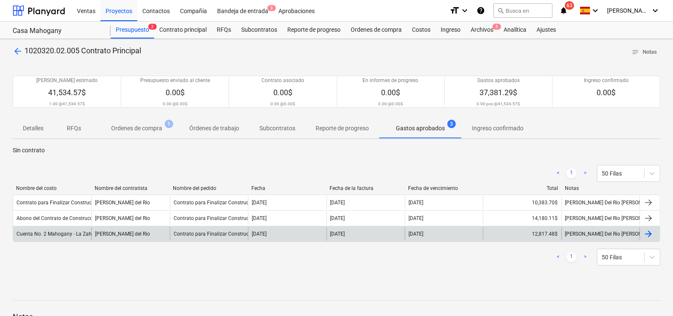
click at [84, 237] on div "Cuenta No. 2 Mahogany - La Zahina (3).xlsx" at bounding box center [52, 234] width 78 height 14
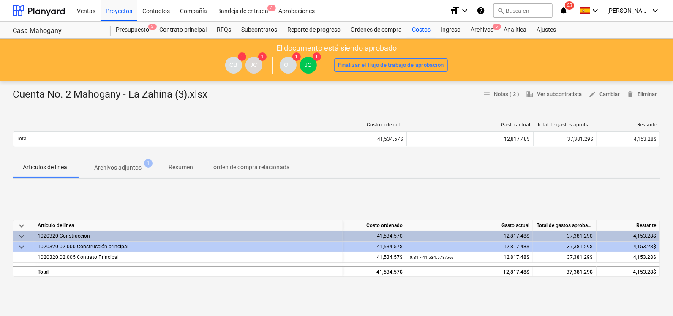
drag, startPoint x: 605, startPoint y: 95, endPoint x: 605, endPoint y: 106, distance: 11.4
click at [602, 97] on span "edit Cambiar" at bounding box center [604, 95] width 31 height 10
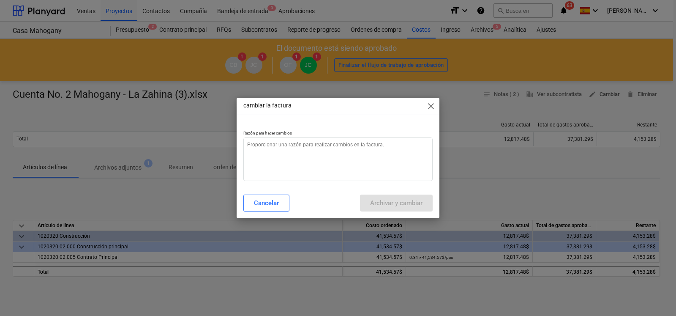
type textarea "x"
click at [340, 155] on textarea at bounding box center [337, 159] width 189 height 44
type textarea "A"
type textarea "x"
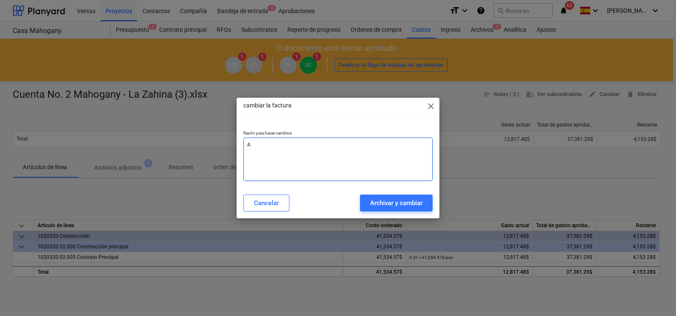
type textarea "Ag"
type textarea "x"
type textarea "Agr"
type textarea "x"
type textarea "Agre"
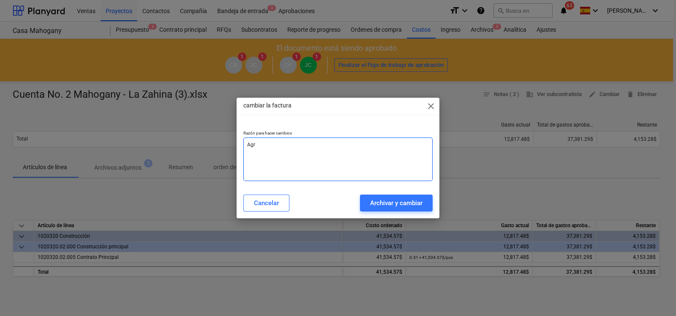
type textarea "x"
type textarea "Agreg"
type textarea "x"
type textarea "Agrega"
type textarea "x"
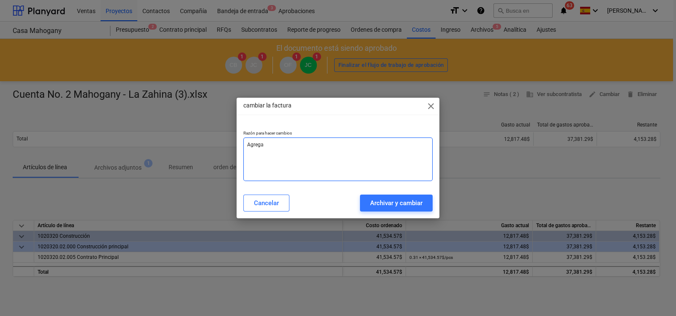
type textarea "Agregar"
type textarea "x"
type textarea "Agregar"
type textarea "x"
type textarea "Agregar F"
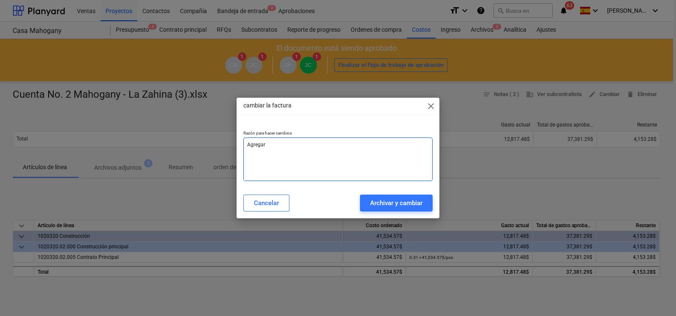
type textarea "x"
type textarea "Agregar Fa"
type textarea "x"
type textarea "Agregar Fac"
type textarea "x"
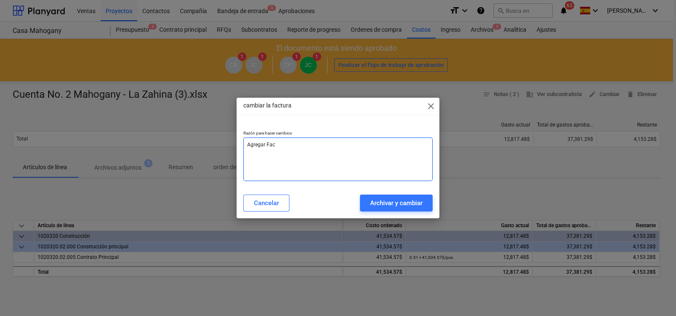
type textarea "Agregar Fact"
type textarea "x"
type textarea "Agregar Factu"
type textarea "x"
type textarea "Agregar Factur"
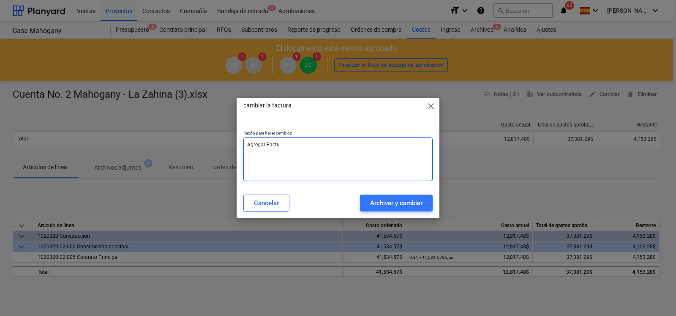
type textarea "x"
type textarea "Agregar Factura"
type textarea "x"
type textarea "Agregar Factura"
type textarea "x"
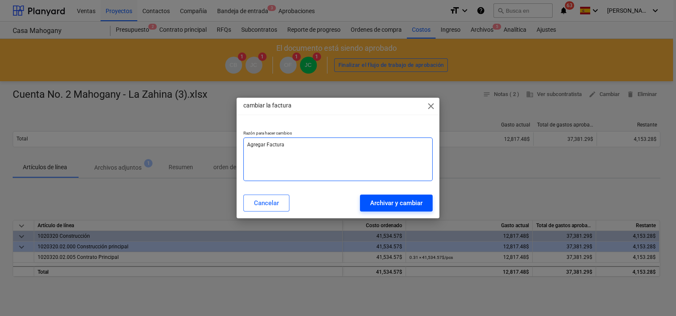
type textarea "Agregar Factura"
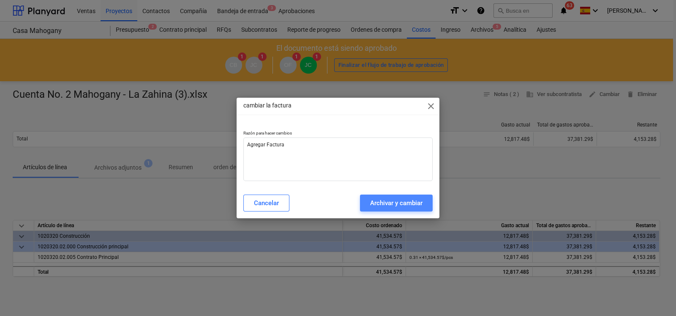
click at [365, 199] on button "Archivar y cambiar" at bounding box center [396, 202] width 73 height 17
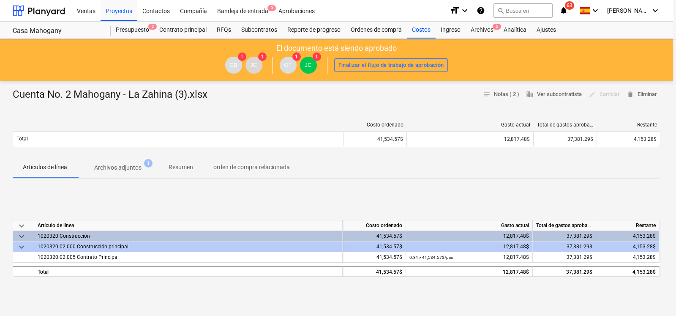
type textarea "x"
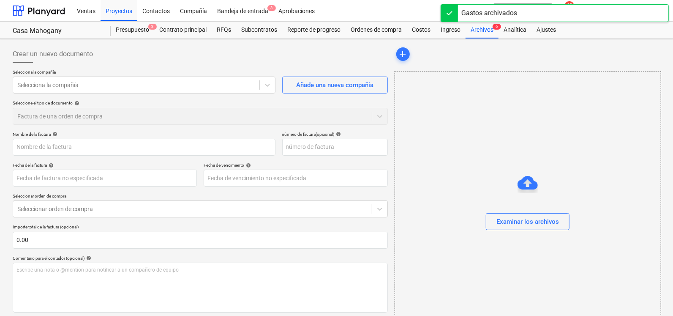
type input "Cuenta No. 2 Mahogany - La Zahina (3).xlsx"
type input "[DATE]"
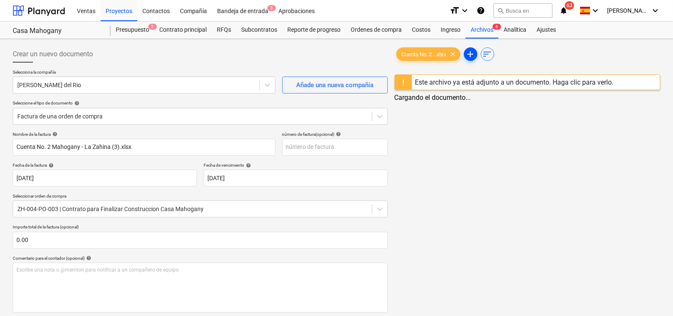
click at [470, 54] on span "add" at bounding box center [471, 54] width 10 height 10
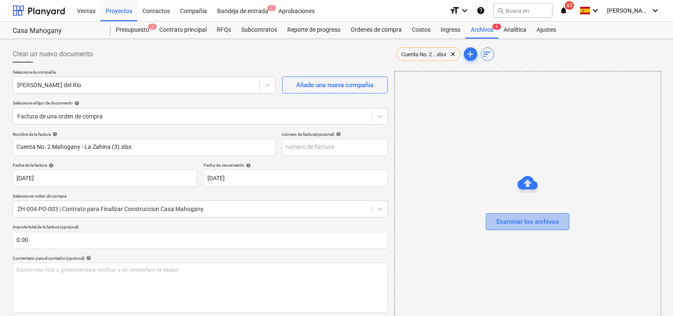
click at [504, 214] on button "Examinar los archivos" at bounding box center [528, 221] width 84 height 17
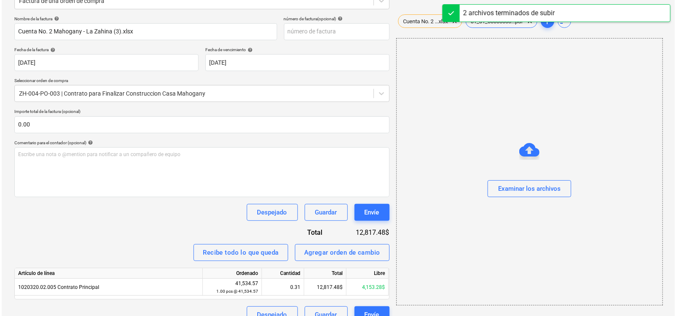
scroll to position [129, 0]
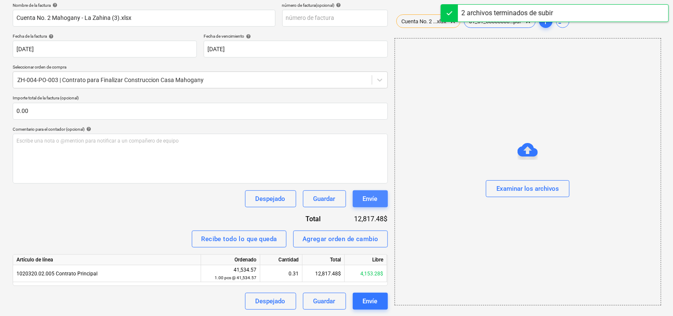
click at [368, 200] on div "Envíe" at bounding box center [370, 198] width 15 height 11
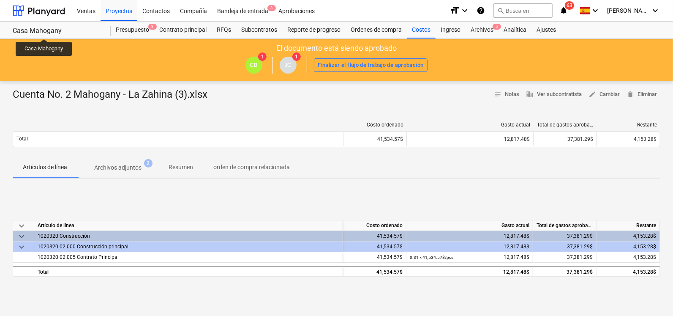
click at [44, 31] on div "Casa Mahogany" at bounding box center [57, 31] width 88 height 9
click at [46, 27] on div "Casa Mahogany" at bounding box center [57, 31] width 88 height 9
click at [59, 6] on div at bounding box center [39, 10] width 52 height 21
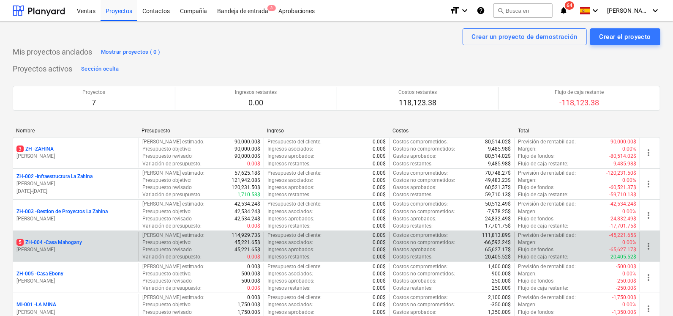
click at [57, 243] on p "5 ZH-004 - Casa Mahogany" at bounding box center [49, 242] width 66 height 7
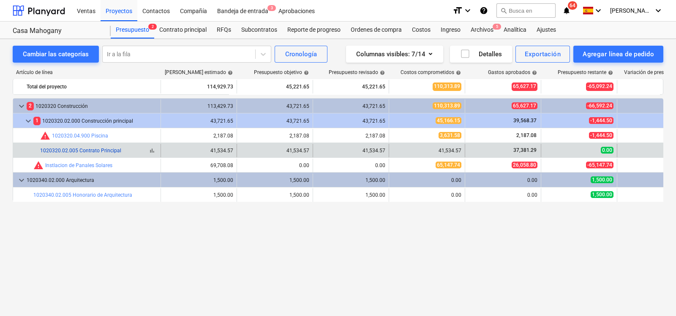
click at [71, 149] on link "1020320.02.005 Contrato Principal" at bounding box center [80, 150] width 81 height 6
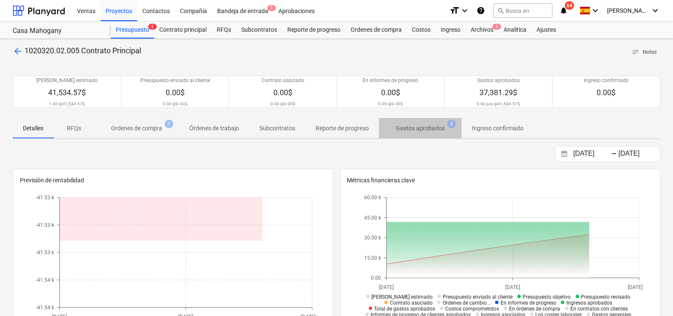
click at [440, 132] on p "Gastos aprobados" at bounding box center [420, 128] width 49 height 9
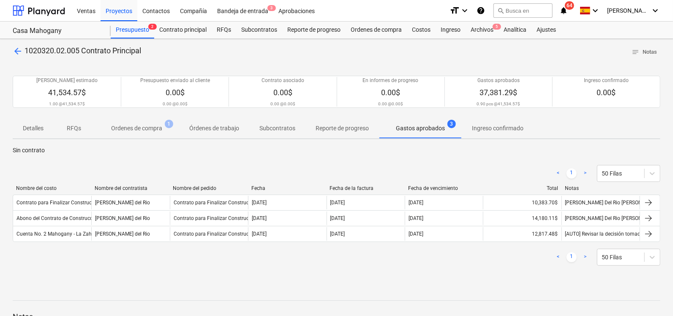
click at [311, 272] on div "< 1 > 50 Filas Nombre del costo Nombre del contratista Nombre del pedido Fecha …" at bounding box center [337, 215] width 648 height 121
